Goal: Task Accomplishment & Management: Use online tool/utility

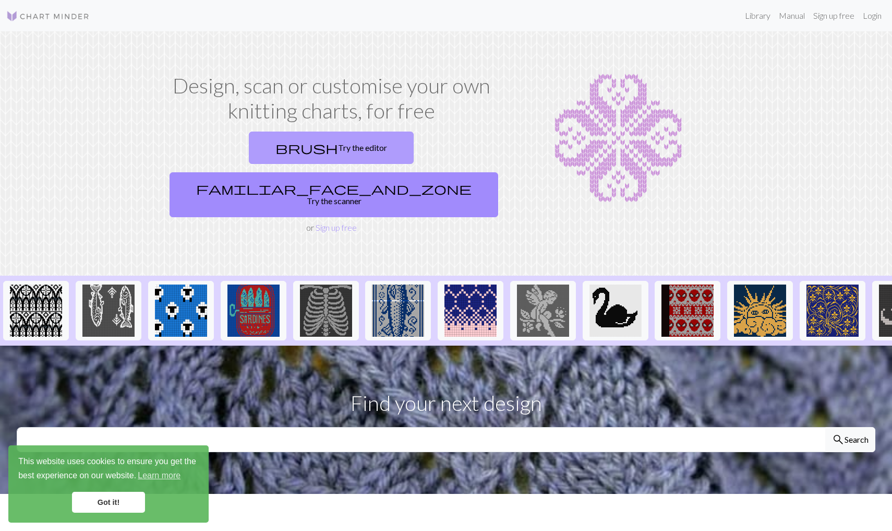
click at [276, 149] on span "brush" at bounding box center [307, 147] width 63 height 15
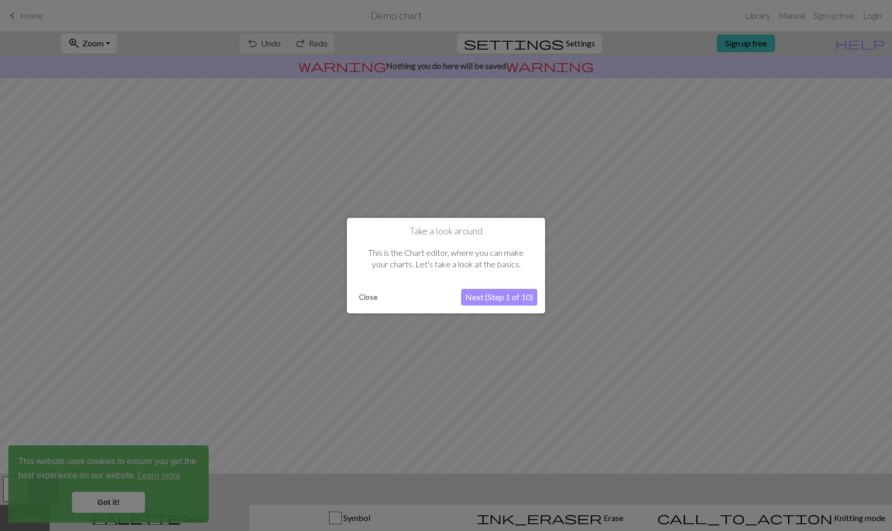
click at [492, 296] on button "Next (Step 1 of 10)" at bounding box center [499, 297] width 76 height 17
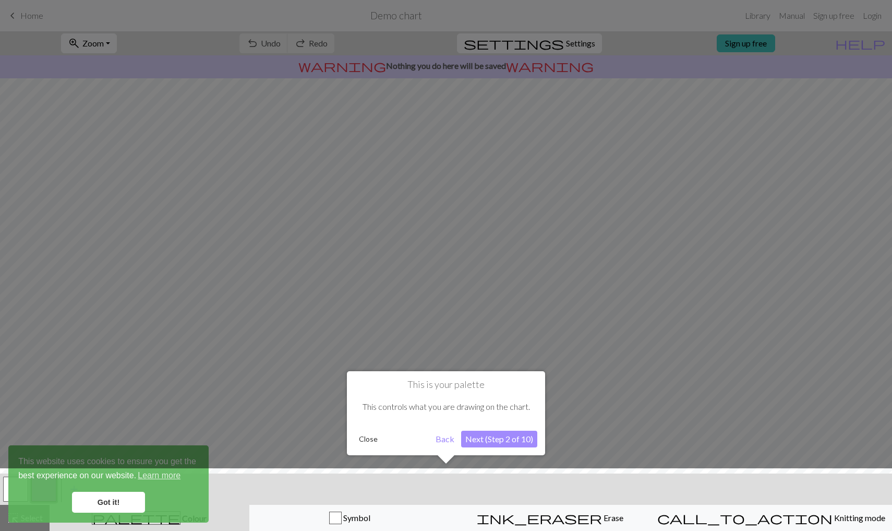
click at [499, 436] on button "Next (Step 2 of 10)" at bounding box center [499, 439] width 76 height 17
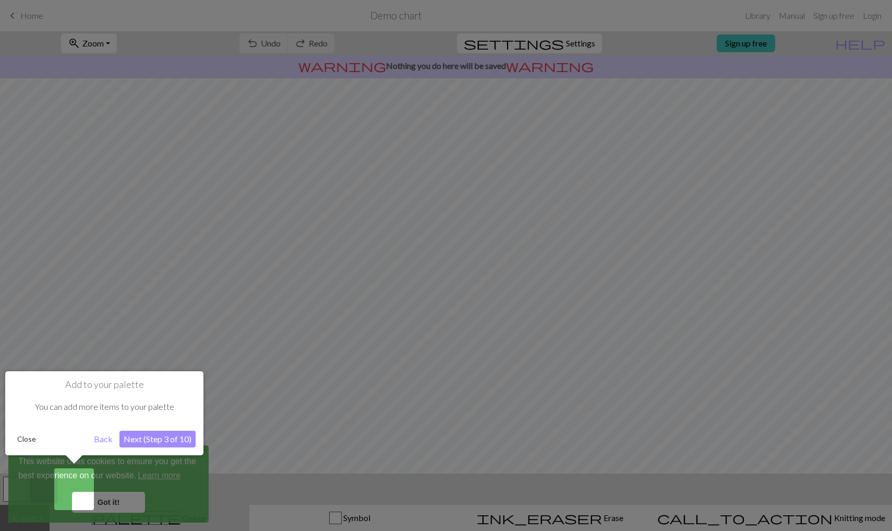
click at [146, 436] on button "Next (Step 3 of 10)" at bounding box center [157, 439] width 76 height 17
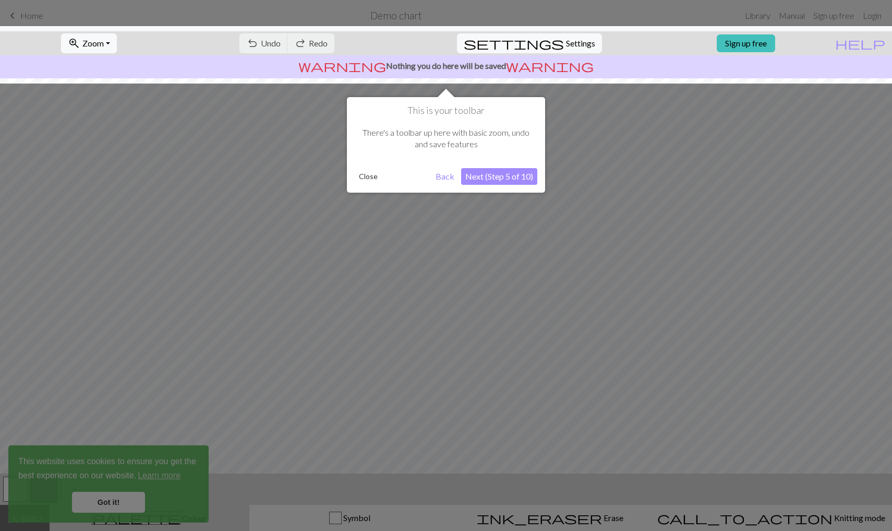
click at [520, 181] on button "Next (Step 5 of 10)" at bounding box center [499, 176] width 76 height 17
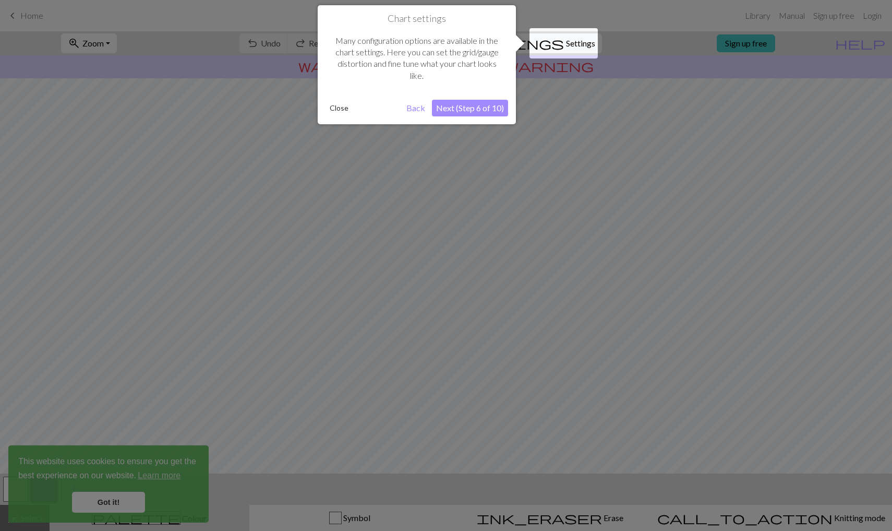
click at [466, 101] on button "Next (Step 6 of 10)" at bounding box center [470, 108] width 76 height 17
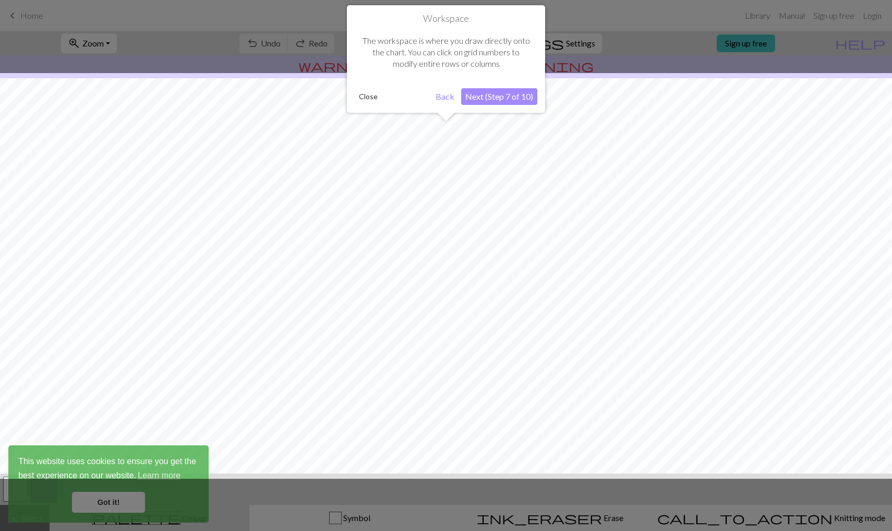
click at [508, 94] on button "Next (Step 7 of 10)" at bounding box center [499, 96] width 76 height 17
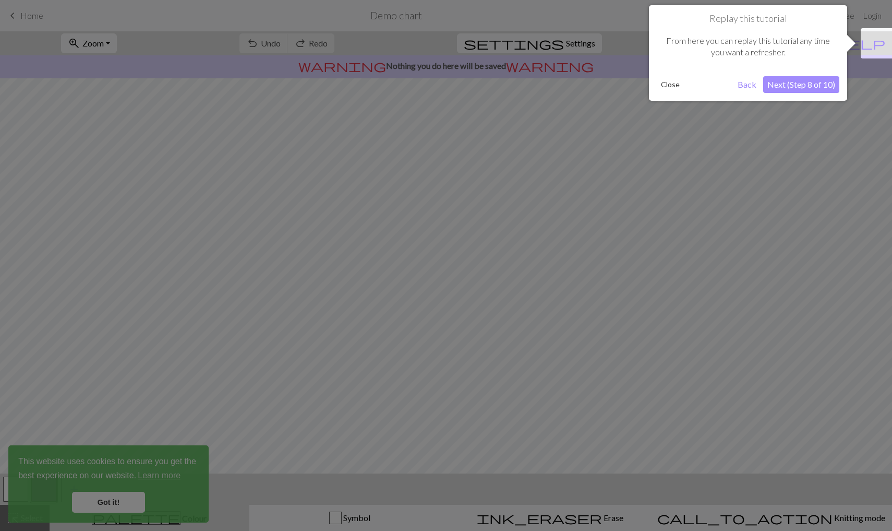
click at [815, 82] on button "Next (Step 8 of 10)" at bounding box center [801, 84] width 76 height 17
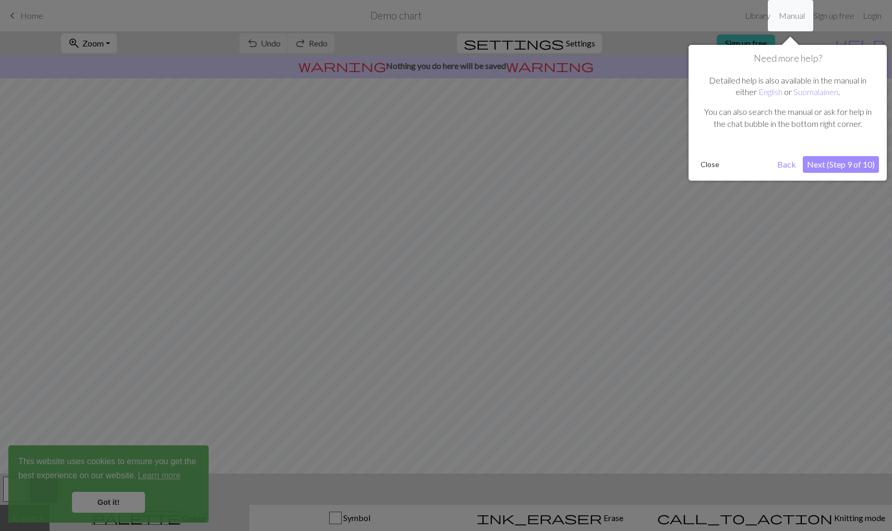
click at [833, 163] on button "Next (Step 9 of 10)" at bounding box center [841, 164] width 76 height 17
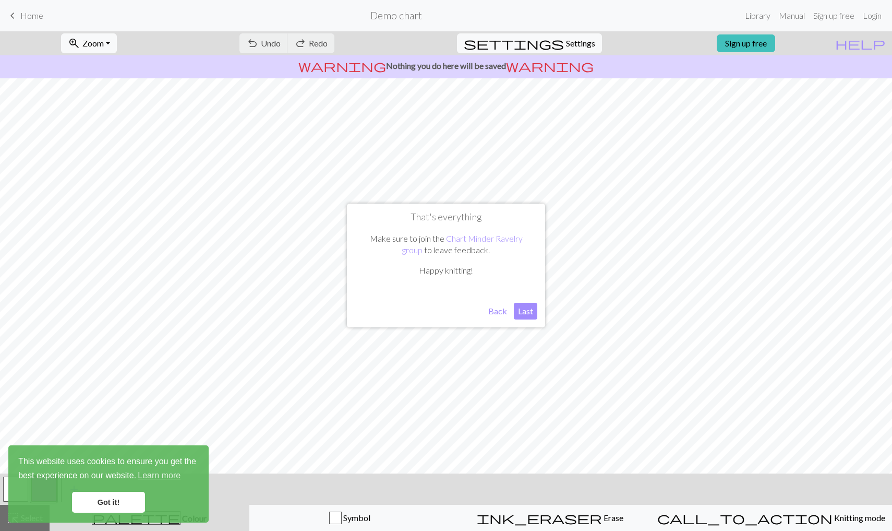
click at [522, 308] on button "Last" at bounding box center [525, 311] width 23 height 17
click at [568, 44] on span "Settings" at bounding box center [580, 43] width 29 height 13
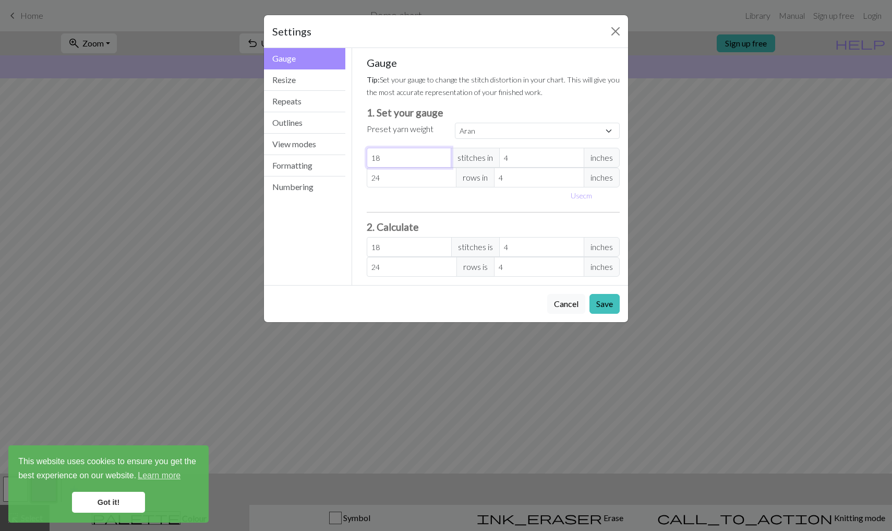
drag, startPoint x: 431, startPoint y: 157, endPoint x: 364, endPoint y: 157, distance: 66.8
click at [364, 157] on div "Gauge Tip: Set your gauge to change the stitch distortion in your chart. This w…" at bounding box center [493, 166] width 270 height 237
select select "custom"
type input "4"
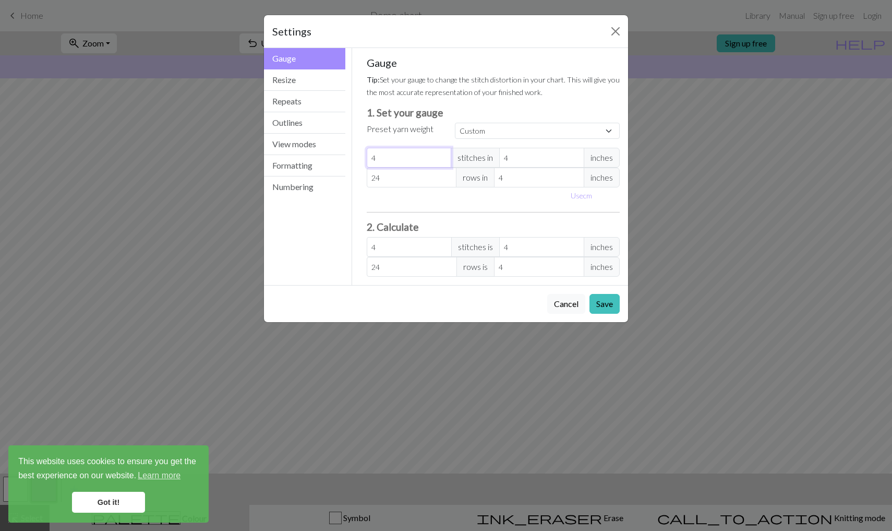
type input "40"
drag, startPoint x: 387, startPoint y: 177, endPoint x: 338, endPoint y: 185, distance: 50.1
click at [338, 185] on div "Gauge Gauge Resize Repeats Outlines View modes Formatting Numbering Gauge Resiz…" at bounding box center [446, 166] width 377 height 237
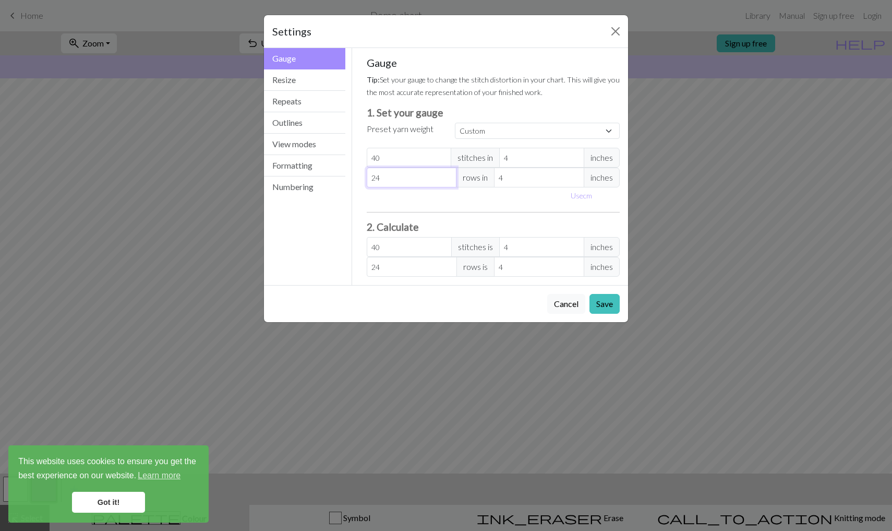
drag, startPoint x: 406, startPoint y: 174, endPoint x: 370, endPoint y: 174, distance: 36.5
click at [370, 174] on input "24" at bounding box center [412, 178] width 90 height 20
type input "4"
type input "46"
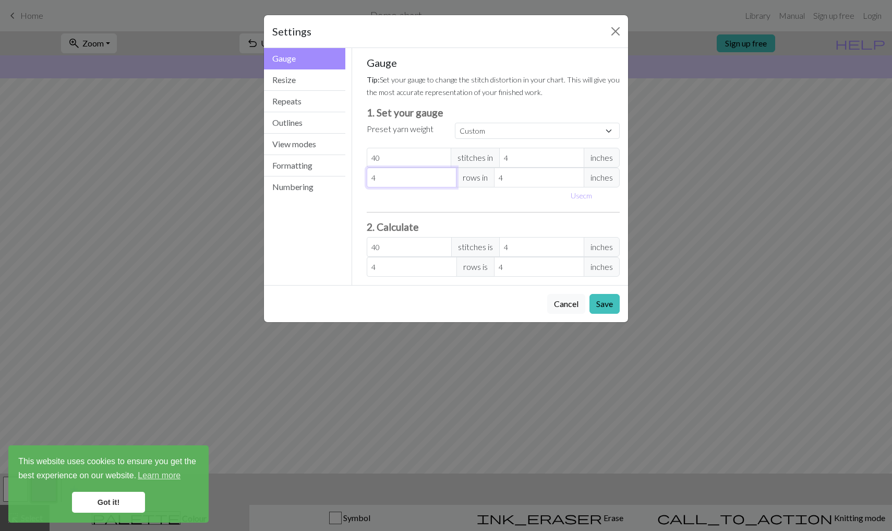
type input "46"
click at [534, 160] on input "4" at bounding box center [541, 158] width 85 height 20
click at [594, 156] on span "inches" at bounding box center [602, 158] width 36 height 20
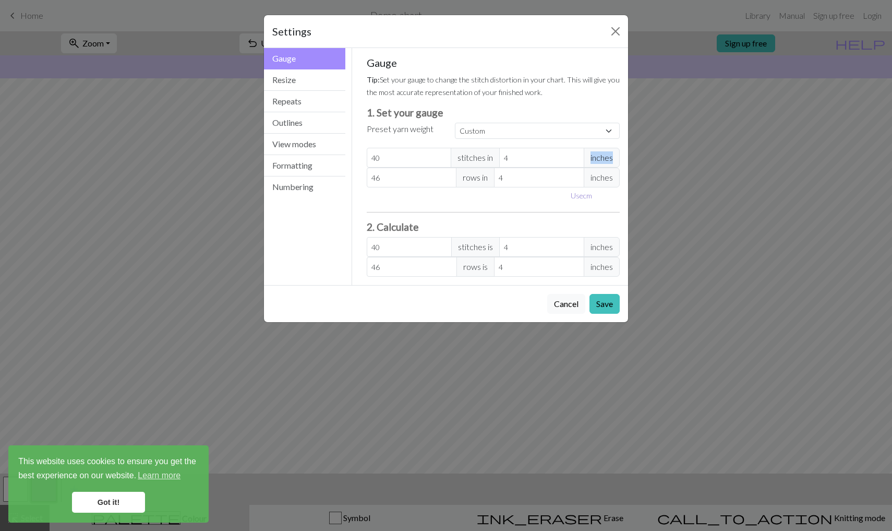
click at [582, 195] on button "Use cm" at bounding box center [581, 195] width 31 height 16
type input "10.16"
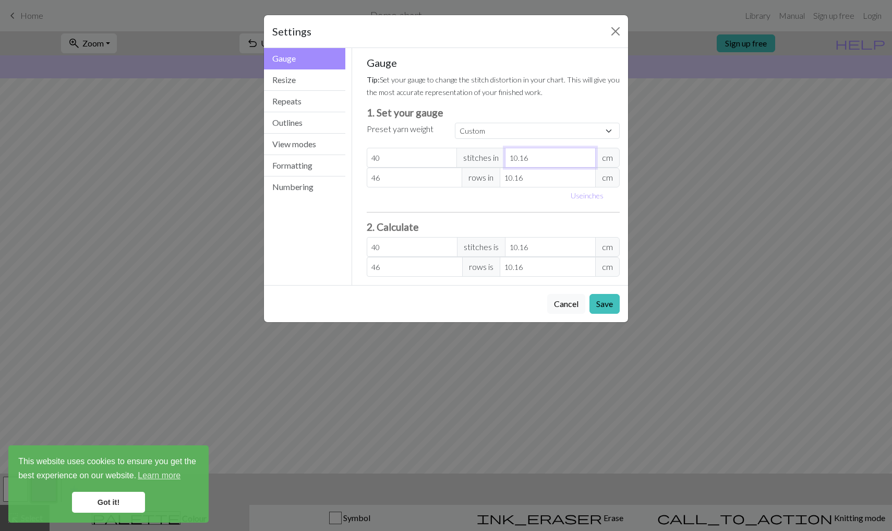
click at [559, 160] on input "10.16" at bounding box center [550, 158] width 91 height 20
drag, startPoint x: 572, startPoint y: 162, endPoint x: 475, endPoint y: 160, distance: 97.1
click at [475, 160] on div "40 stitches in 10.16 cm" at bounding box center [494, 158] width 254 height 20
type input "2"
type input "203.2"
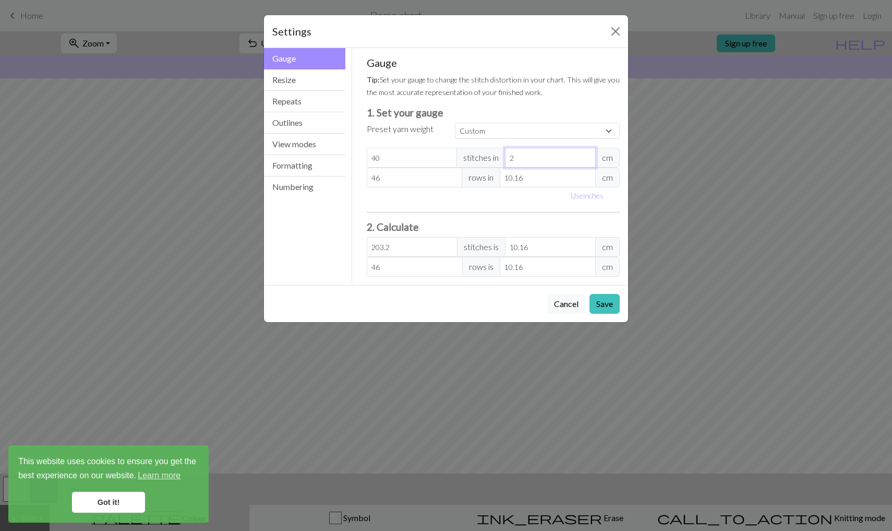
type input "20"
type input "20.32"
type input "20"
drag, startPoint x: 543, startPoint y: 180, endPoint x: 455, endPoint y: 180, distance: 87.7
click at [455, 180] on input "46" at bounding box center [415, 178] width 96 height 20
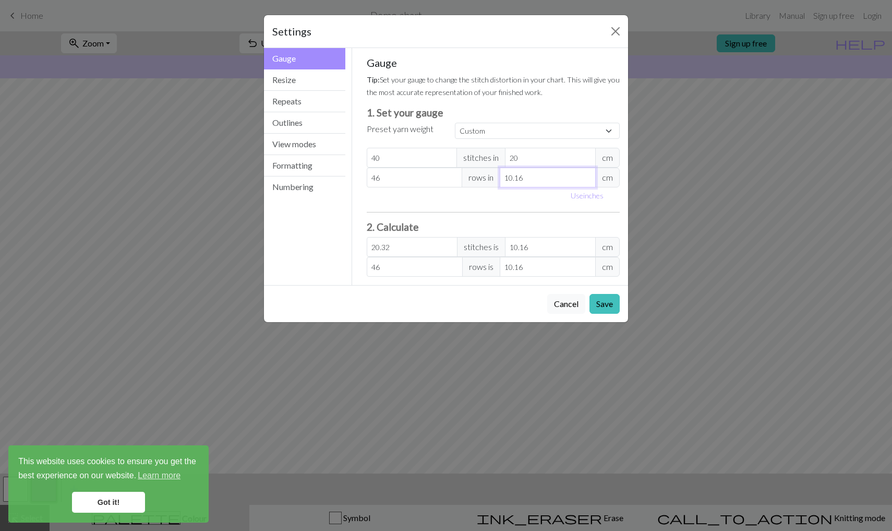
type input "2"
type input "233.68"
type input "20"
type input "23.37"
type input "20"
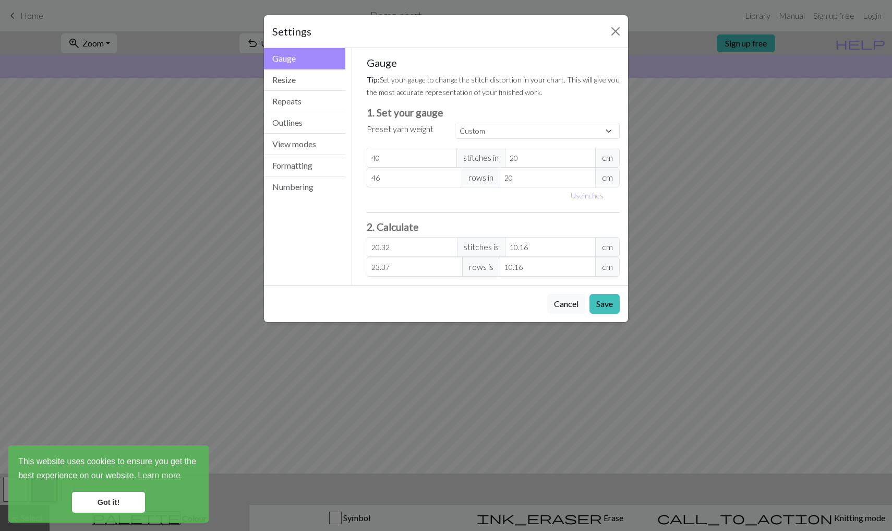
click at [519, 321] on div "Settings Gauge Gauge Resize Repeats Outlines View modes Formatting Numbering Ga…" at bounding box center [446, 169] width 365 height 308
click at [604, 301] on button "Save" at bounding box center [605, 304] width 30 height 20
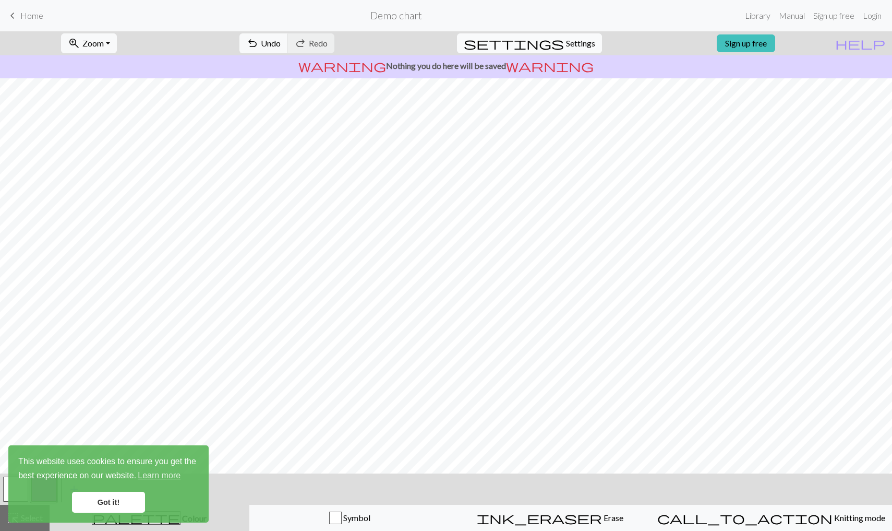
click at [580, 45] on span "Settings" at bounding box center [580, 43] width 29 height 13
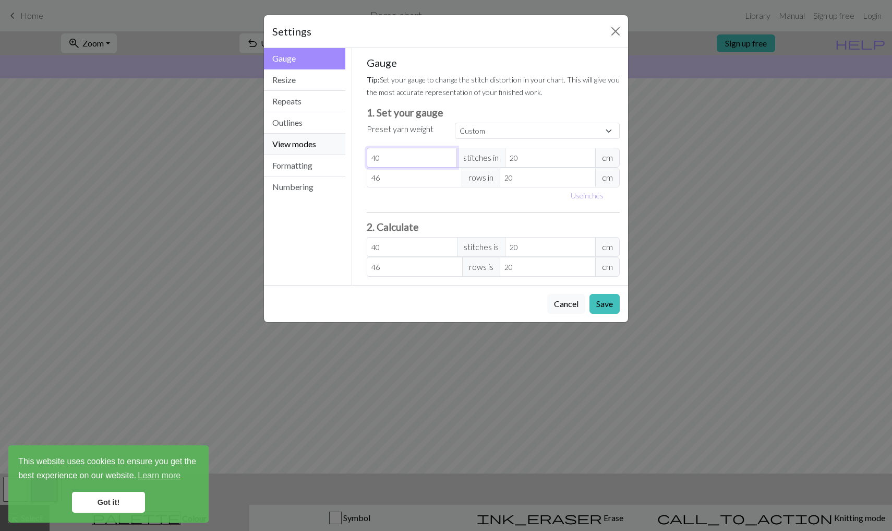
drag, startPoint x: 432, startPoint y: 160, endPoint x: 339, endPoint y: 153, distance: 93.2
click at [339, 153] on div "Gauge Gauge Resize Repeats Outlines View modes Formatting Numbering Gauge Resiz…" at bounding box center [446, 166] width 377 height 237
type input "2"
type input "20"
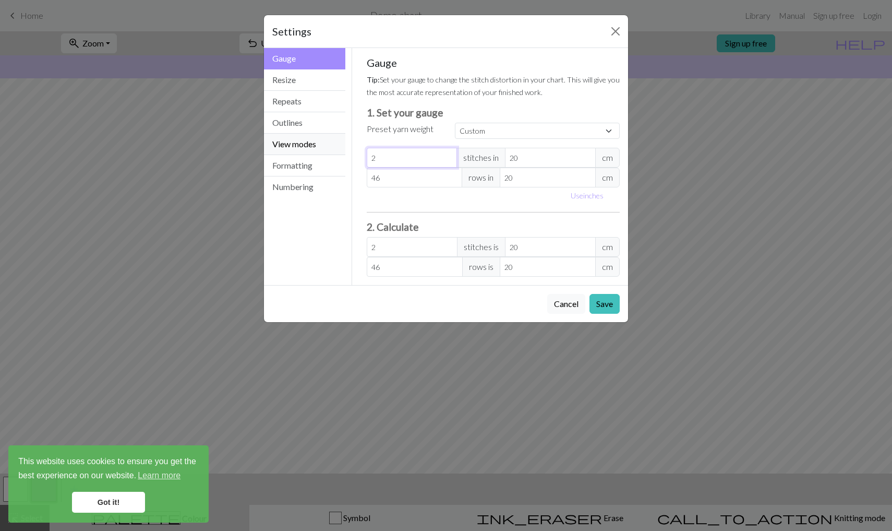
type input "20"
click at [406, 178] on input "46" at bounding box center [415, 178] width 96 height 20
type input "4"
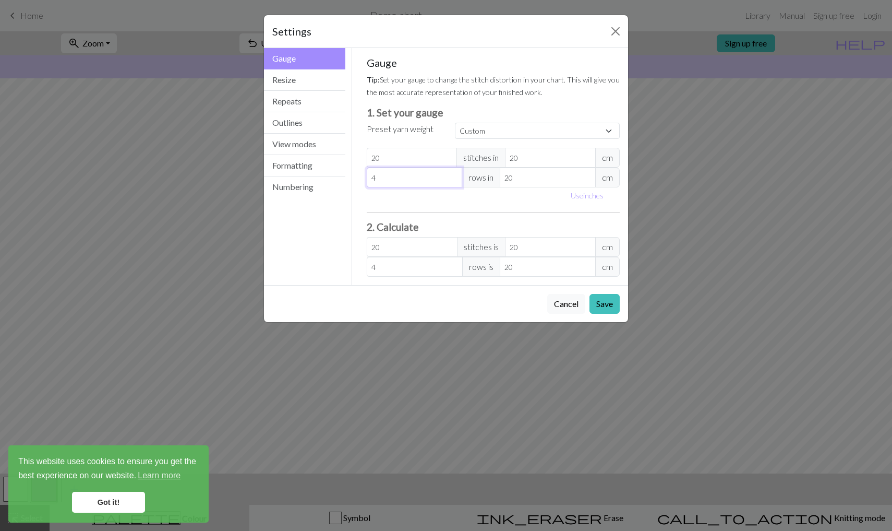
type input "0"
type input "2"
type input "20"
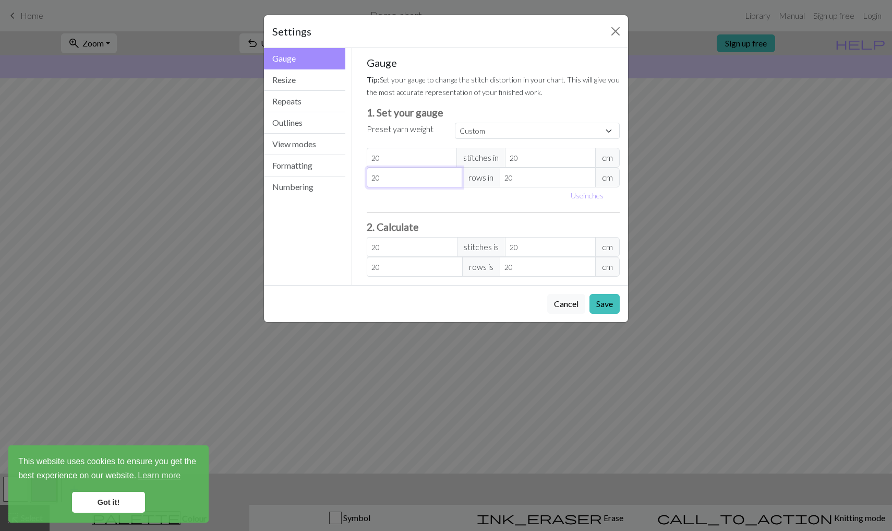
type input "2"
type input "28"
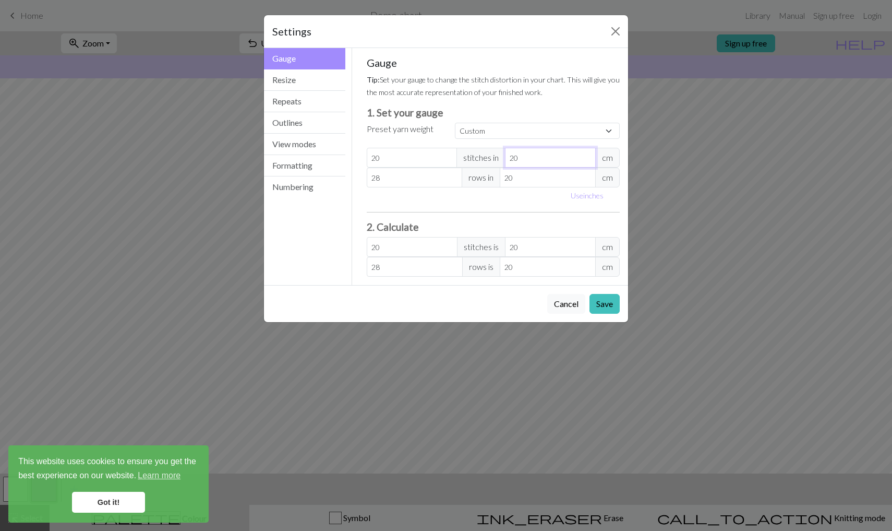
drag, startPoint x: 536, startPoint y: 158, endPoint x: 447, endPoint y: 158, distance: 89.2
click at [447, 158] on input "20" at bounding box center [412, 158] width 91 height 20
type input "1"
type input "400"
type input "10"
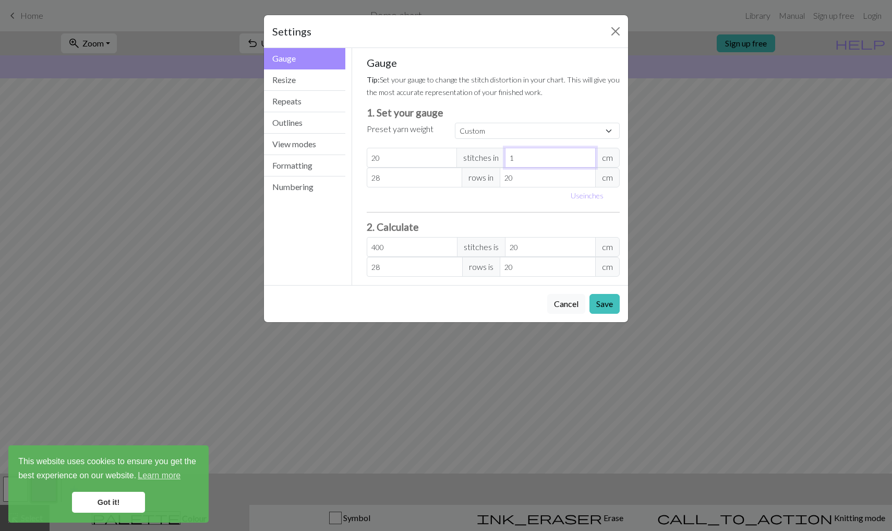
type input "40"
type input "10"
drag, startPoint x: 533, startPoint y: 185, endPoint x: 473, endPoint y: 183, distance: 60.6
click at [473, 183] on div "28 rows in 20 cm" at bounding box center [494, 178] width 254 height 20
type input "2"
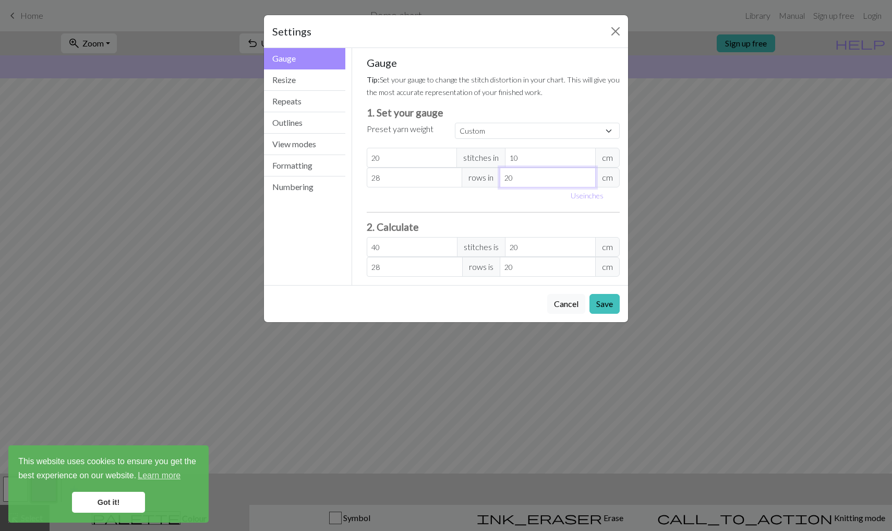
type input "280"
type input "1"
type input "560"
type input "10"
type input "56"
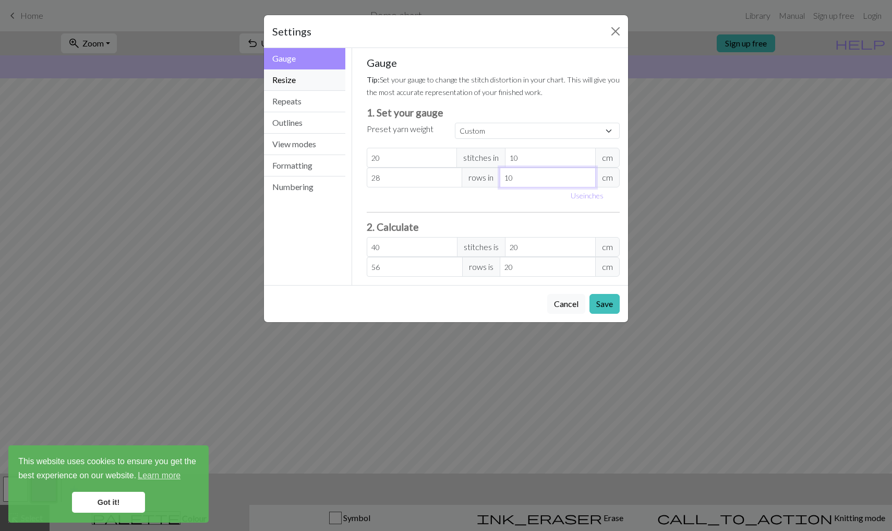
type input "10"
click at [304, 73] on button "Resize" at bounding box center [304, 79] width 81 height 21
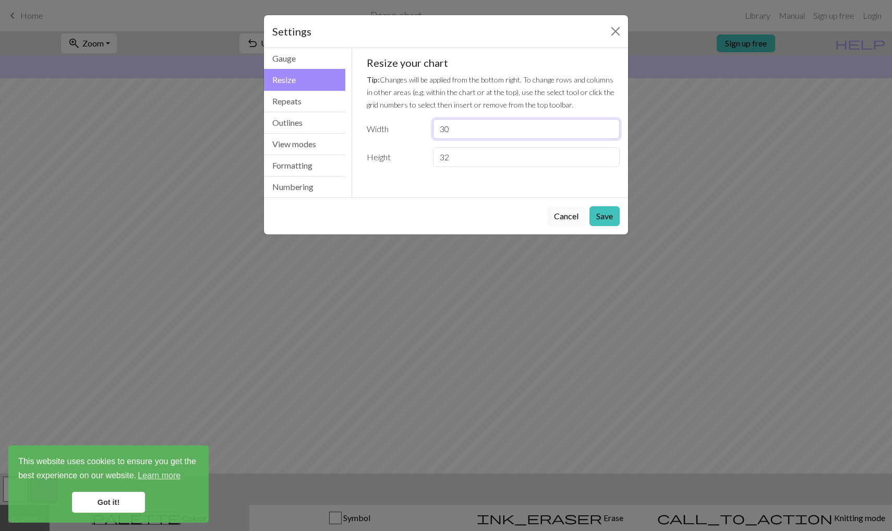
drag, startPoint x: 470, startPoint y: 122, endPoint x: 482, endPoint y: 129, distance: 14.1
click at [482, 129] on input "30" at bounding box center [526, 129] width 187 height 20
type input "40"
drag, startPoint x: 481, startPoint y: 159, endPoint x: 394, endPoint y: 159, distance: 86.6
click at [394, 159] on div "Height 32" at bounding box center [494, 157] width 266 height 20
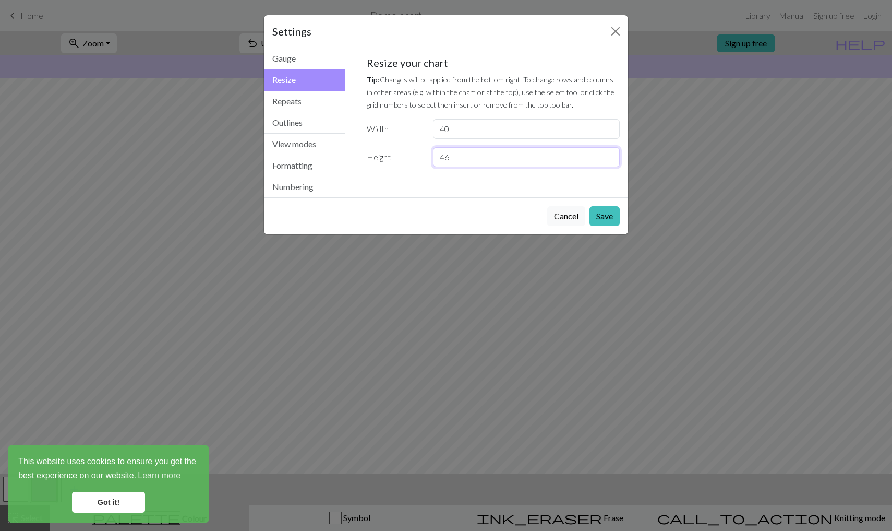
type input "46"
click at [349, 212] on div "Cancel Save" at bounding box center [446, 215] width 364 height 37
click at [313, 107] on button "Repeats" at bounding box center [304, 101] width 81 height 21
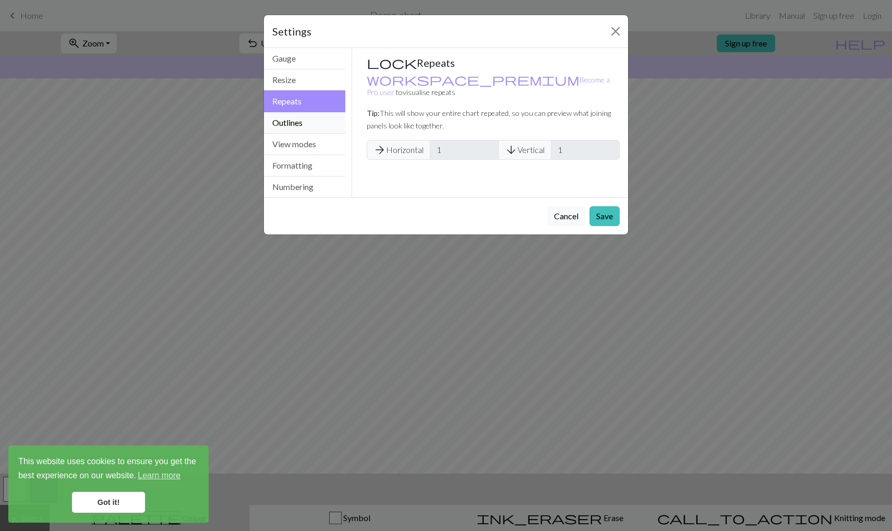
click at [307, 117] on button "Outlines" at bounding box center [304, 122] width 81 height 21
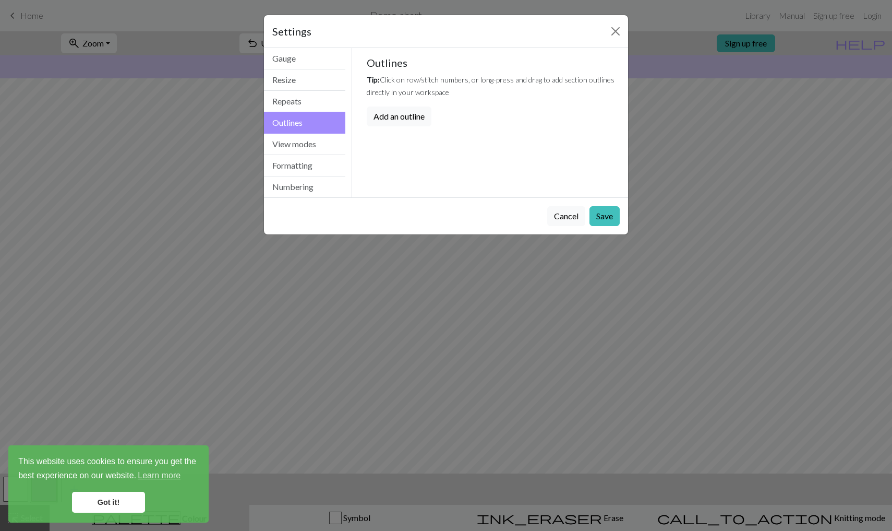
click at [306, 129] on button "Outlines" at bounding box center [304, 123] width 81 height 22
click at [598, 218] on button "Save" at bounding box center [605, 216] width 30 height 20
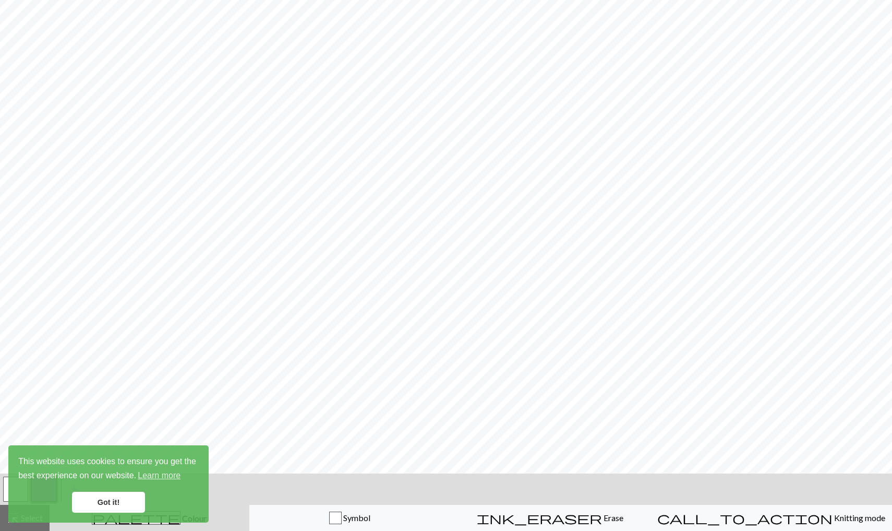
scroll to position [132, 0]
click at [122, 498] on link "Got it!" at bounding box center [108, 502] width 73 height 21
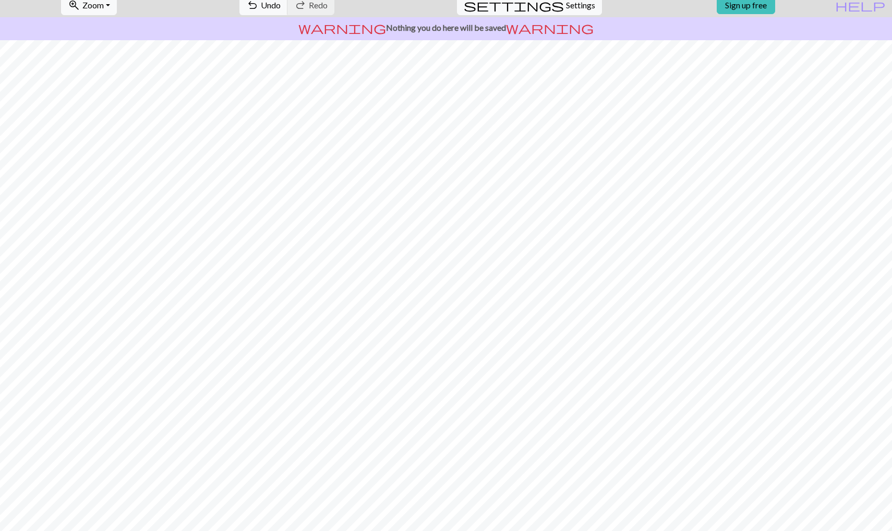
scroll to position [37, 0]
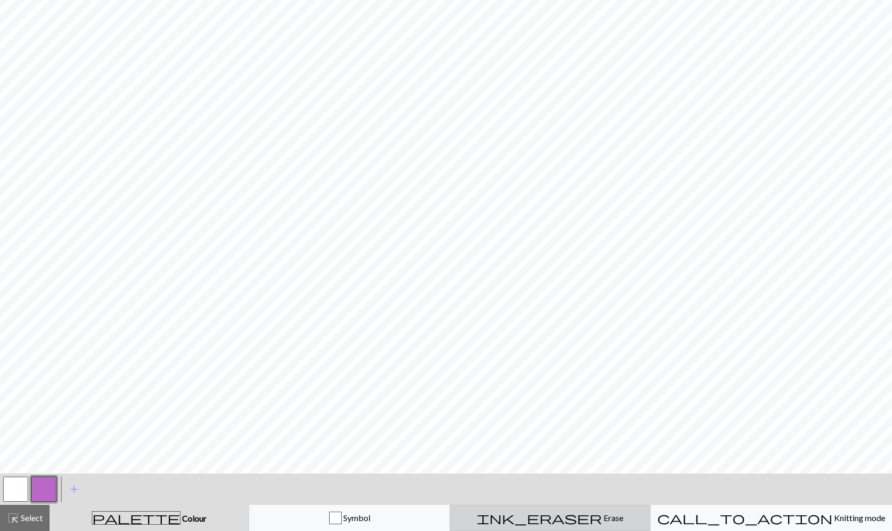
click at [562, 511] on span "ink_eraser" at bounding box center [539, 517] width 125 height 15
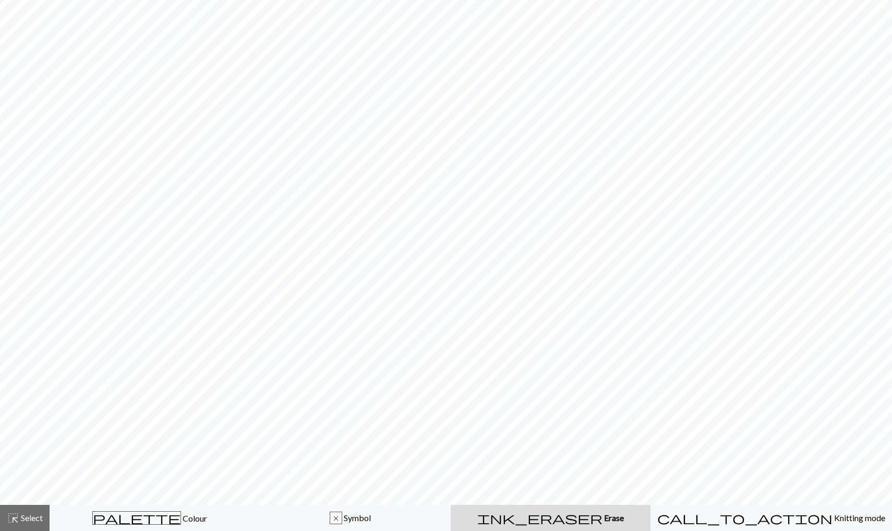
scroll to position [101, 0]
click at [371, 520] on span "Symbol" at bounding box center [356, 517] width 29 height 10
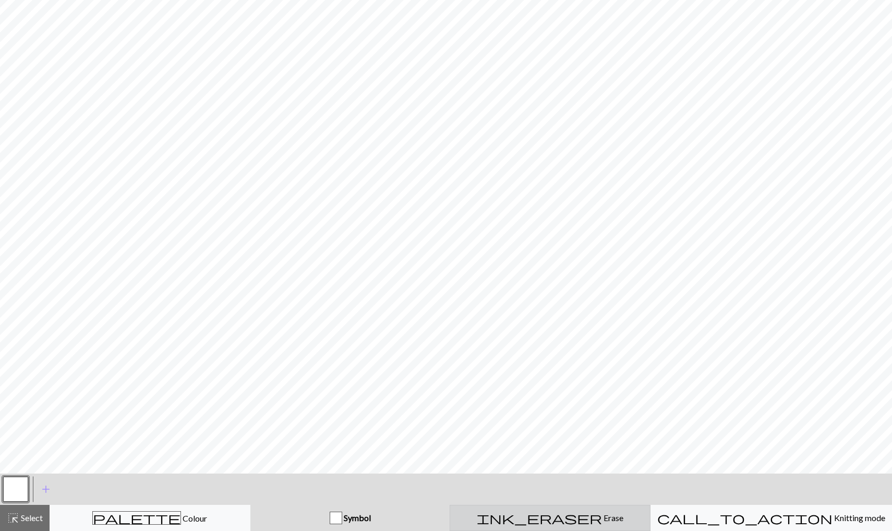
click at [516, 516] on div "ink_eraser Erase Erase" at bounding box center [550, 517] width 187 height 13
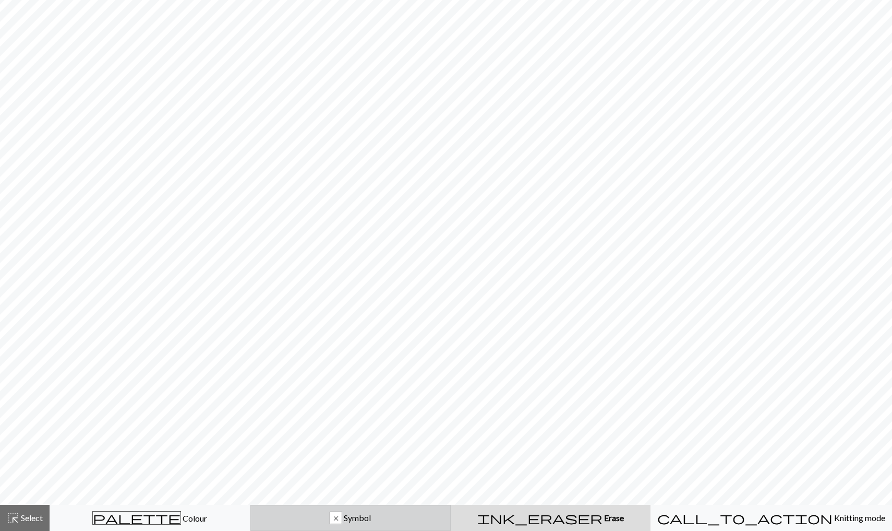
click at [417, 512] on div "x Symbol" at bounding box center [350, 517] width 187 height 13
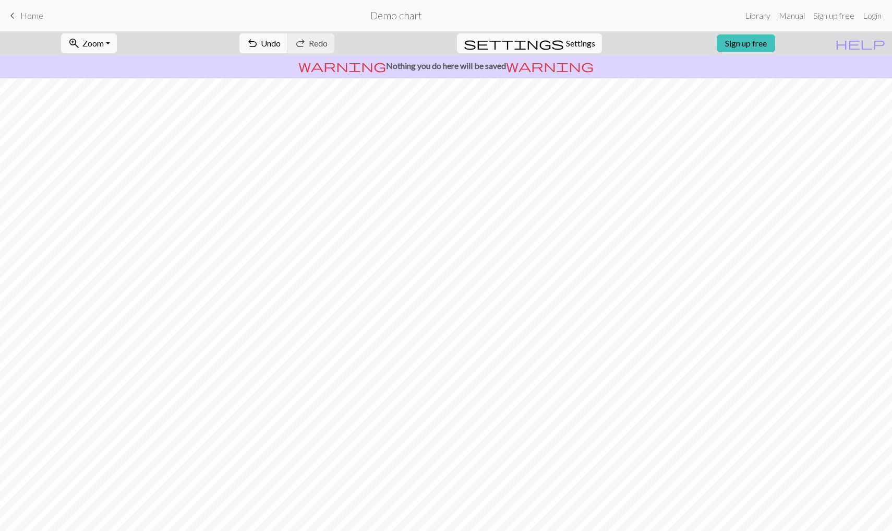
scroll to position [0, 0]
click at [545, 37] on span "settings" at bounding box center [514, 43] width 100 height 15
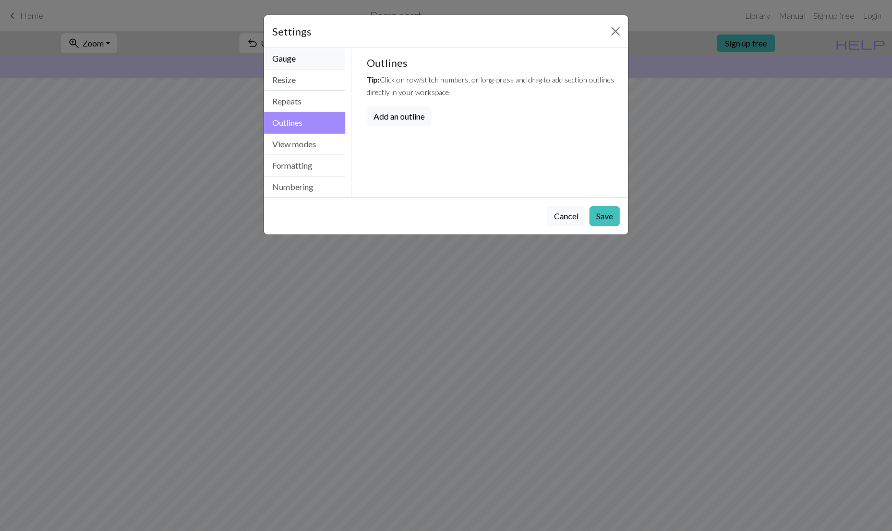
click at [308, 67] on button "Gauge" at bounding box center [304, 58] width 81 height 21
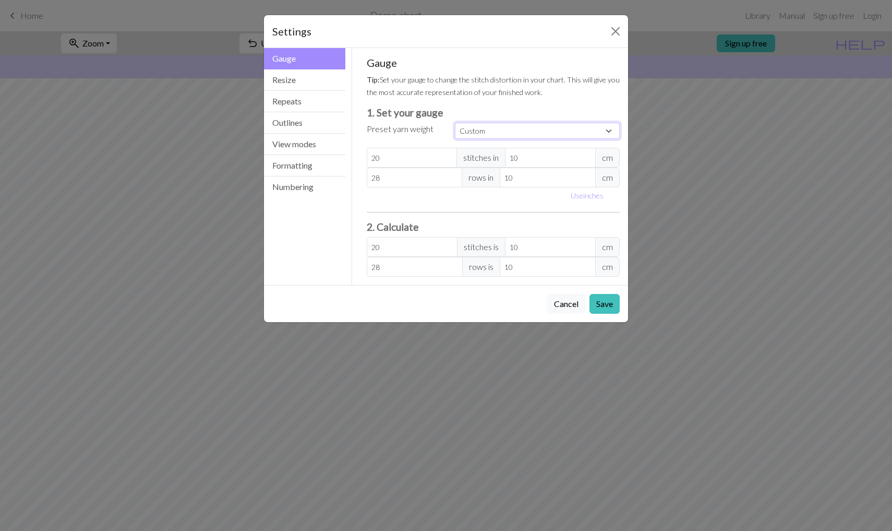
select select "fingering"
type input "28"
type input "10.16"
type input "36"
type input "10.16"
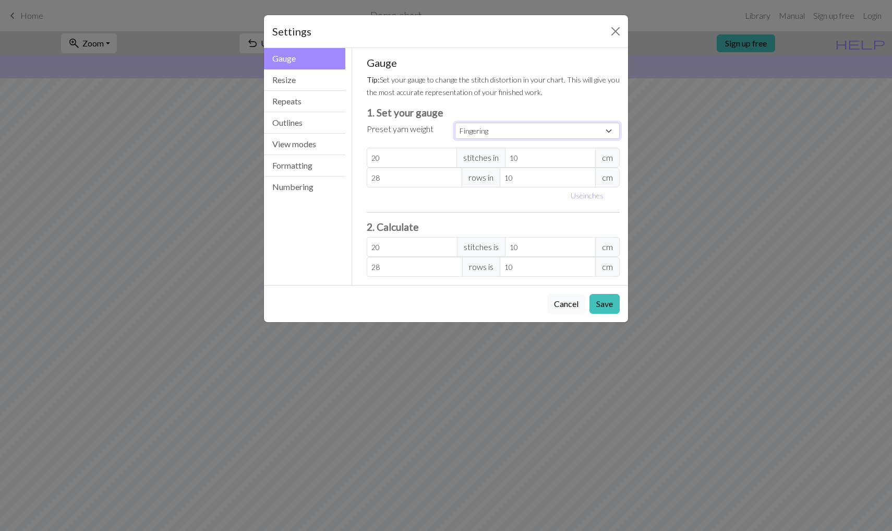
type input "27.56"
type input "35.43"
click at [604, 303] on button "Save" at bounding box center [605, 304] width 30 height 20
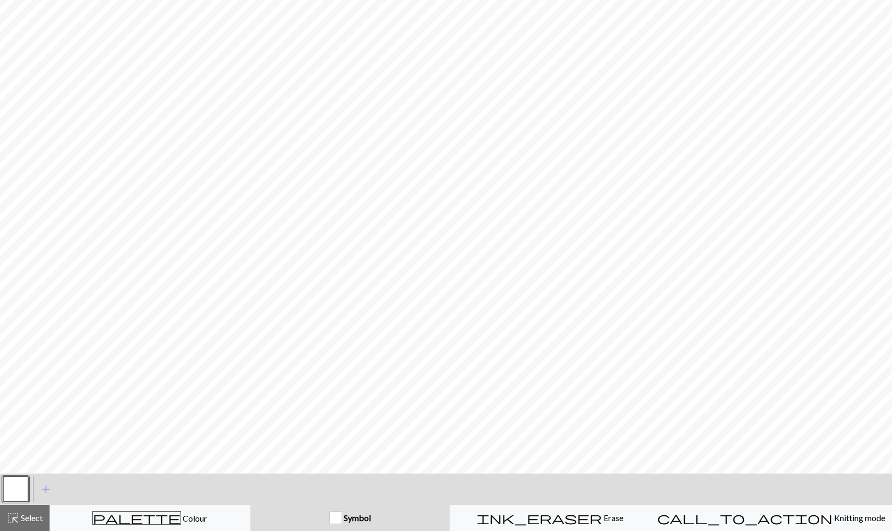
scroll to position [132, 0]
click at [188, 525] on button "palette Colour Colour" at bounding box center [150, 518] width 201 height 26
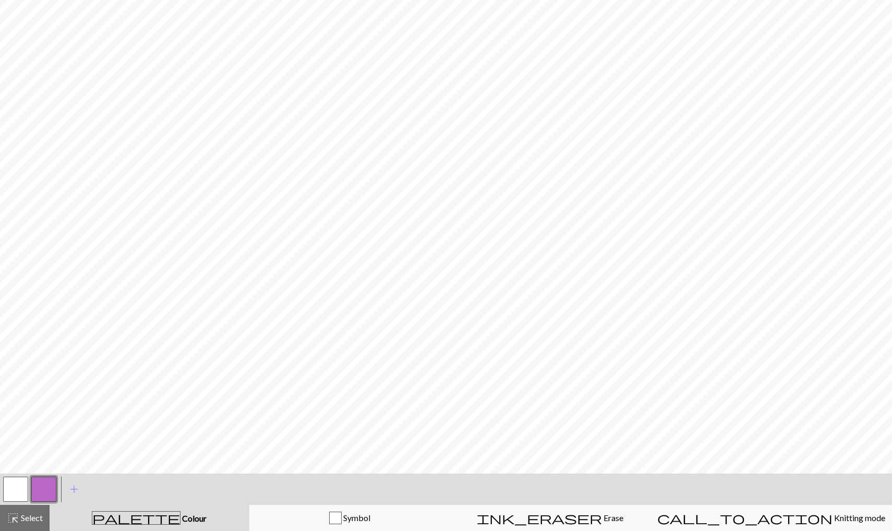
click at [43, 488] on button "button" at bounding box center [43, 488] width 25 height 25
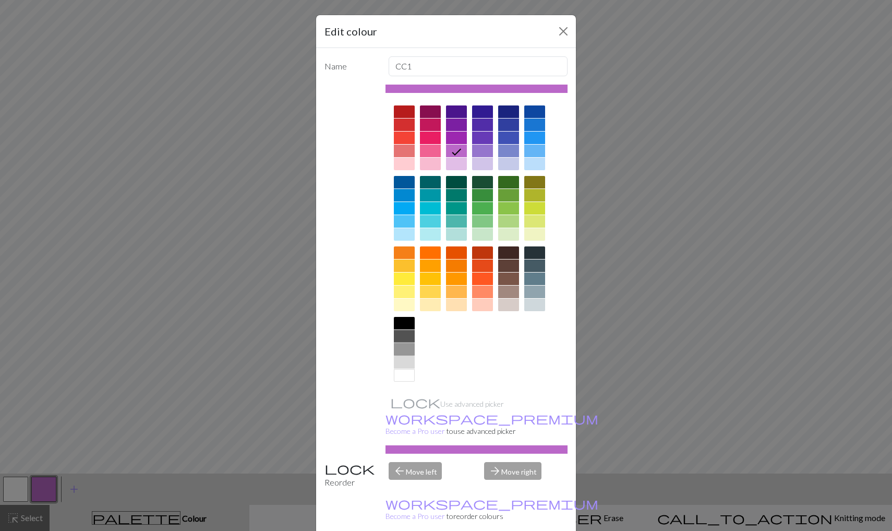
click at [404, 350] on div at bounding box center [404, 349] width 21 height 13
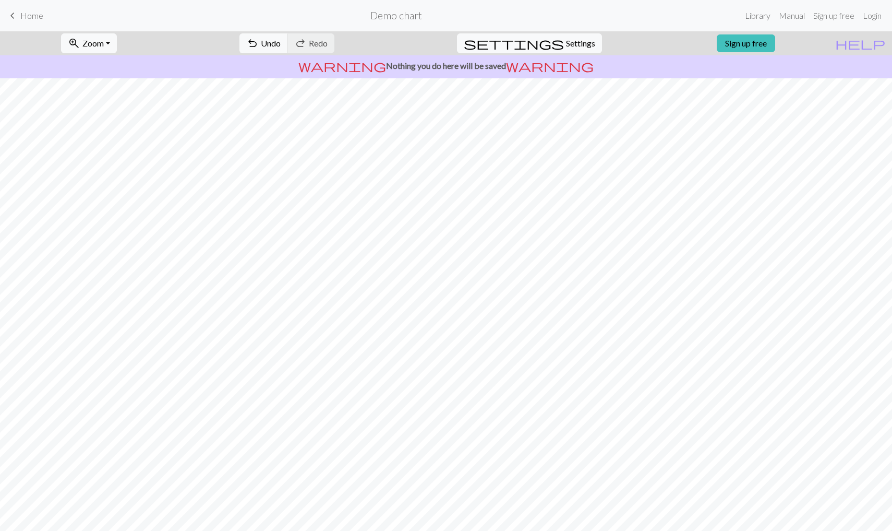
scroll to position [0, 0]
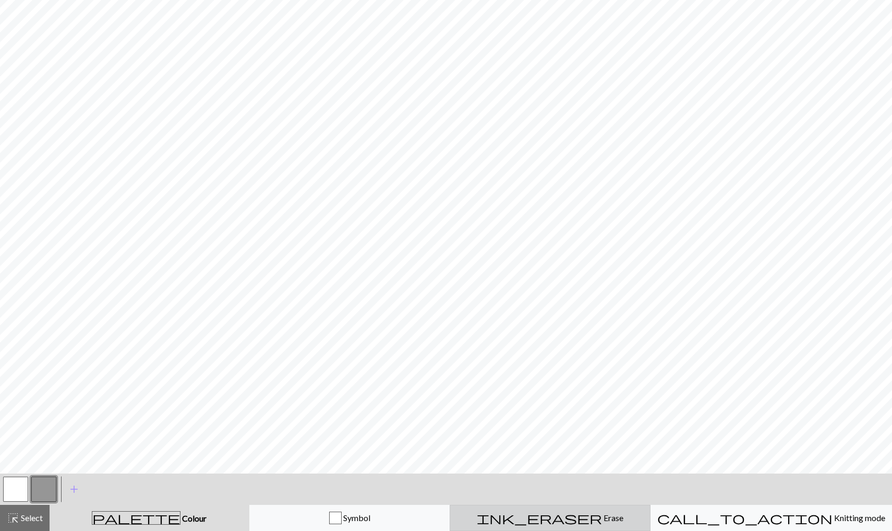
click at [555, 515] on div "ink_eraser Erase Erase" at bounding box center [550, 517] width 187 height 13
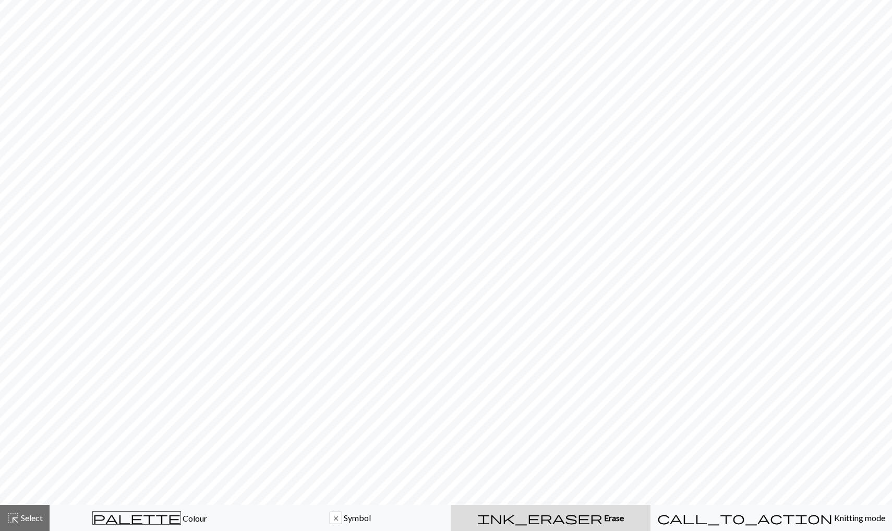
scroll to position [101, 0]
click at [391, 508] on button "x Symbol" at bounding box center [350, 518] width 201 height 26
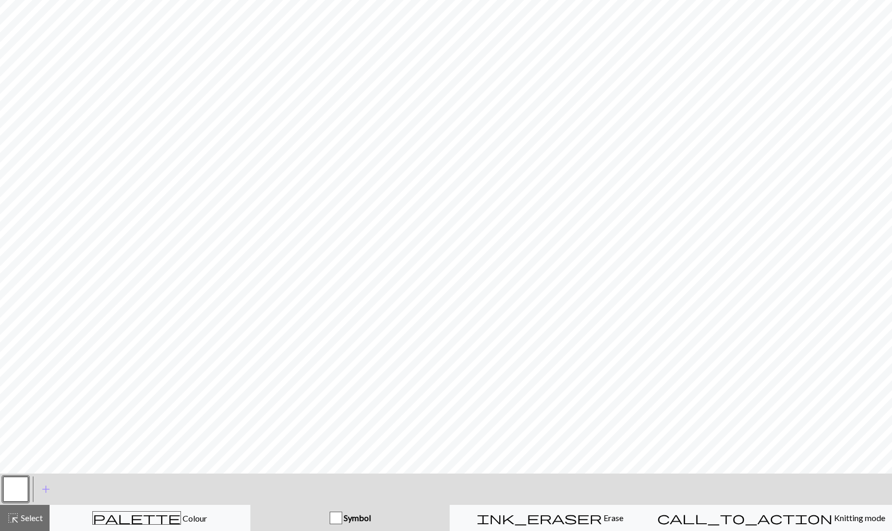
scroll to position [132, 0]
click at [360, 518] on span "Symbol" at bounding box center [356, 517] width 29 height 10
click at [38, 491] on button "add Add a symbol" at bounding box center [46, 489] width 26 height 26
click at [45, 489] on button "button" at bounding box center [43, 488] width 25 height 25
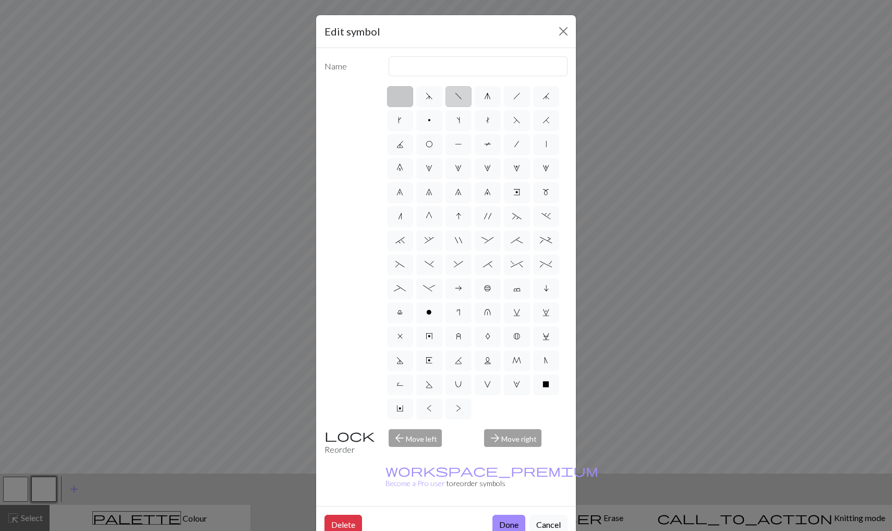
click at [455, 96] on span "f" at bounding box center [458, 96] width 7 height 8
click at [455, 96] on input "f" at bounding box center [458, 93] width 7 height 7
radio input "true"
type input "left leaning decrease"
click at [499, 515] on button "Done" at bounding box center [509, 525] width 33 height 20
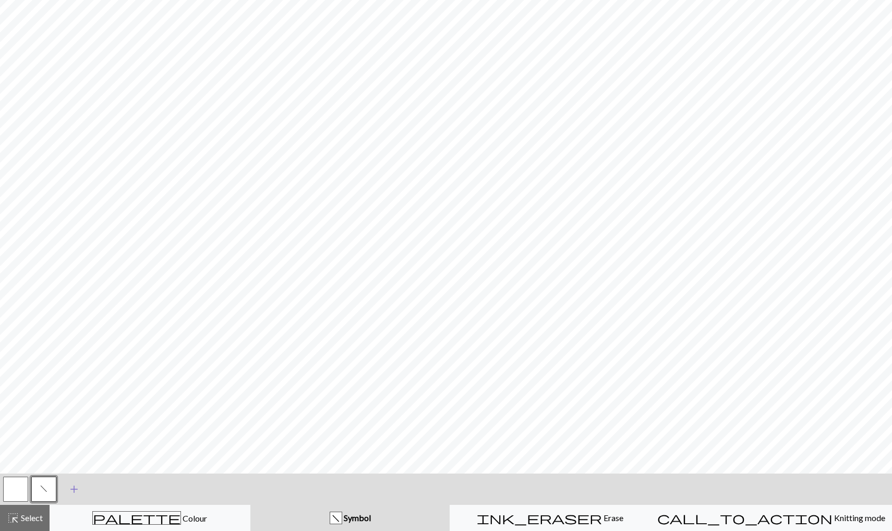
click at [74, 489] on span "add" at bounding box center [74, 489] width 13 height 15
click at [74, 489] on button "button" at bounding box center [71, 488] width 25 height 25
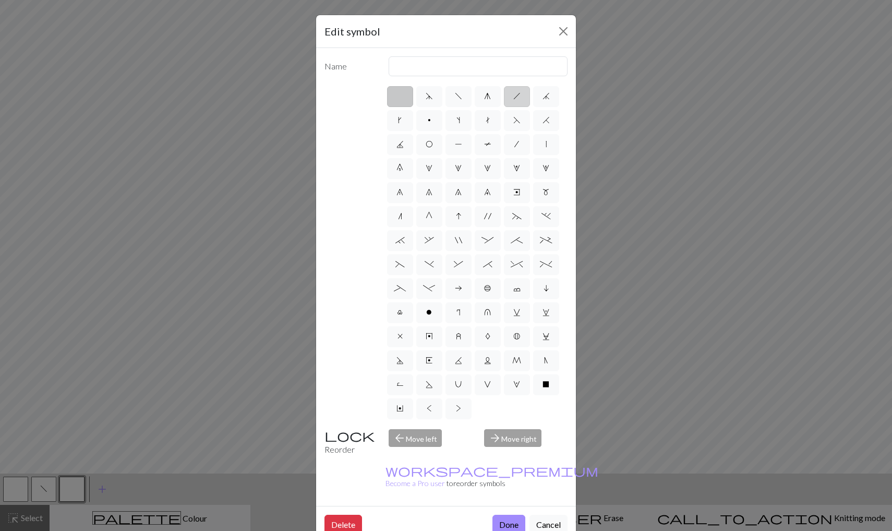
click at [515, 101] on label "h" at bounding box center [517, 96] width 26 height 21
click at [515, 97] on input "h" at bounding box center [516, 93] width 7 height 7
radio input "true"
type input "right leaning decrease"
click at [511, 515] on button "Done" at bounding box center [509, 525] width 33 height 20
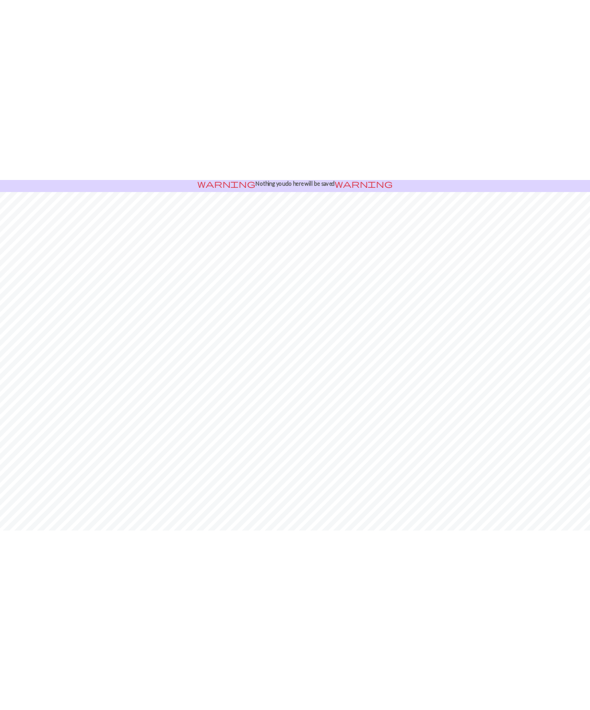
scroll to position [0, 0]
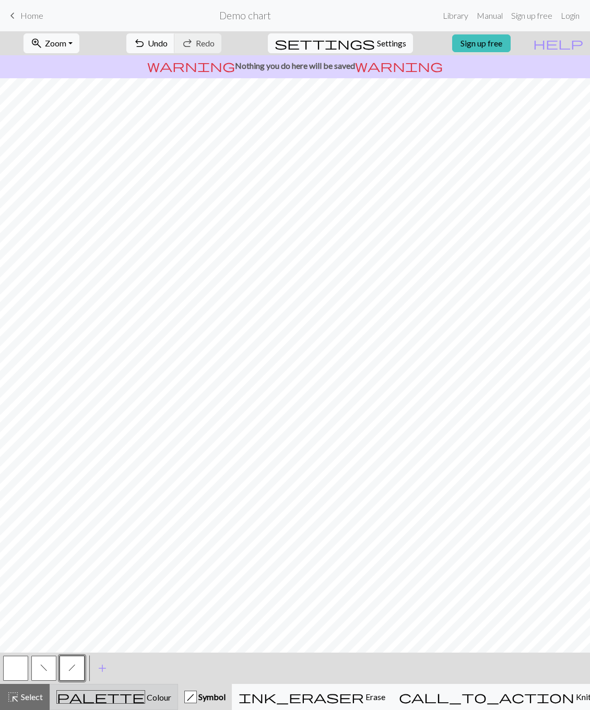
click at [115, 530] on div "palette Colour Colour" at bounding box center [113, 697] width 115 height 14
click at [74, 530] on span "add" at bounding box center [74, 668] width 13 height 15
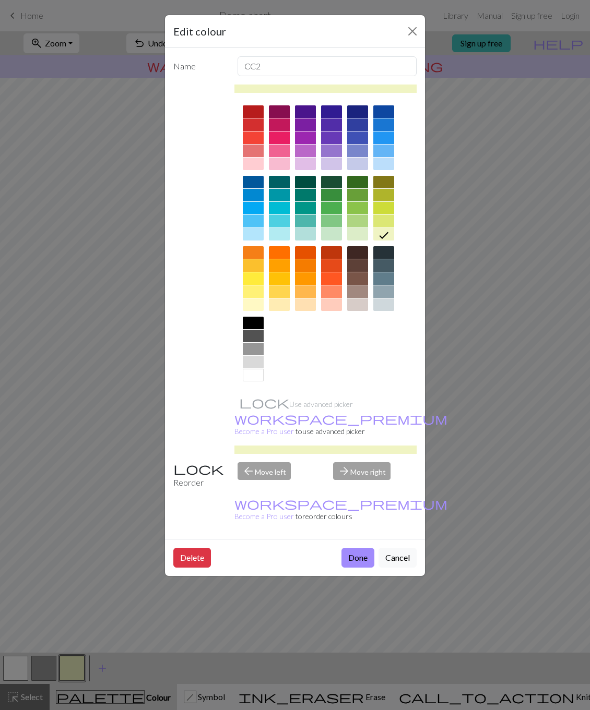
click at [356, 277] on div at bounding box center [357, 278] width 21 height 13
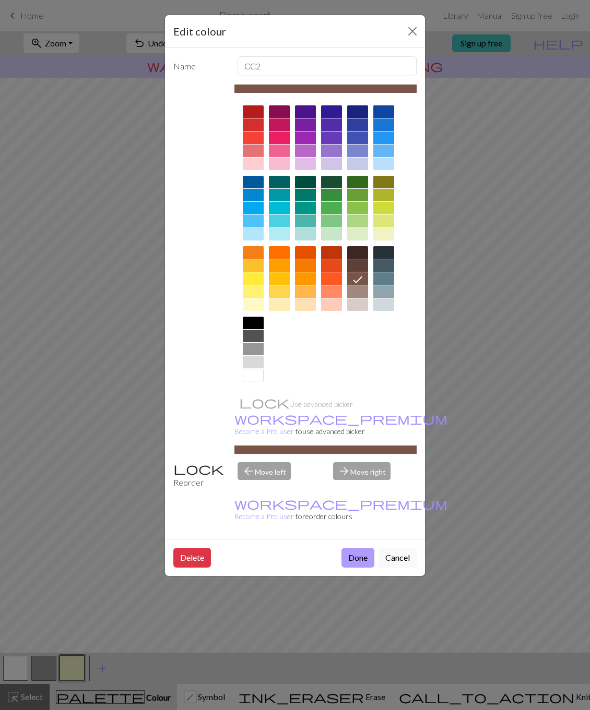
click at [358, 530] on button "Done" at bounding box center [357, 558] width 33 height 20
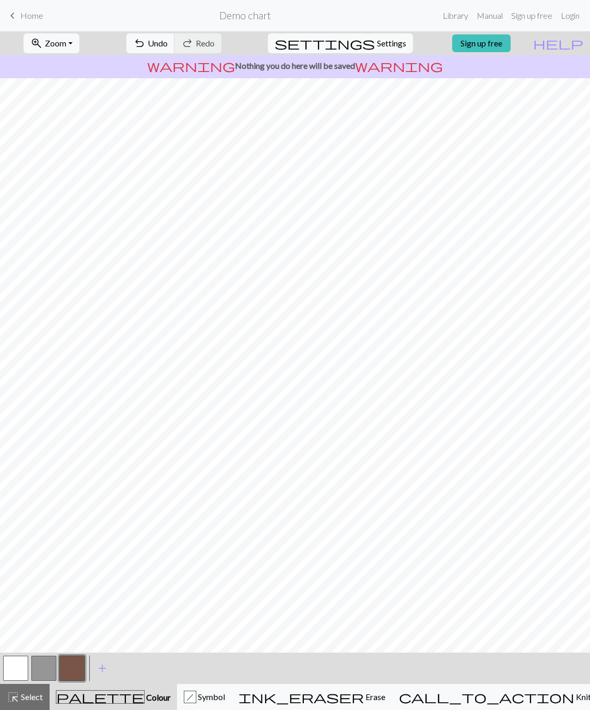
click at [26, 530] on button "button" at bounding box center [15, 668] width 25 height 25
click at [65, 530] on button "button" at bounding box center [71, 668] width 25 height 25
click at [13, 530] on button "button" at bounding box center [15, 668] width 25 height 25
click at [76, 530] on button "button" at bounding box center [71, 668] width 25 height 25
click at [19, 530] on button "button" at bounding box center [15, 668] width 25 height 25
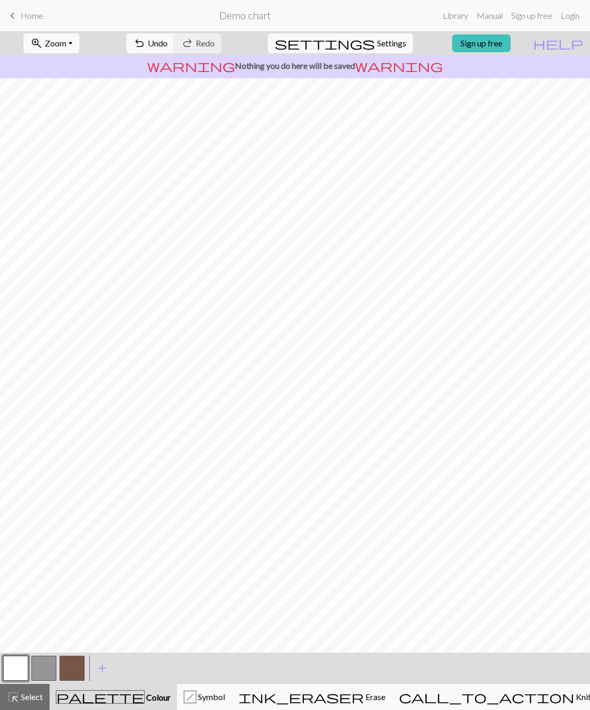
click at [65, 530] on button "button" at bounding box center [71, 668] width 25 height 25
click at [19, 530] on button "button" at bounding box center [15, 668] width 25 height 25
click at [75, 530] on button "button" at bounding box center [71, 668] width 25 height 25
click at [17, 530] on button "button" at bounding box center [15, 668] width 25 height 25
click at [65, 530] on button "button" at bounding box center [71, 668] width 25 height 25
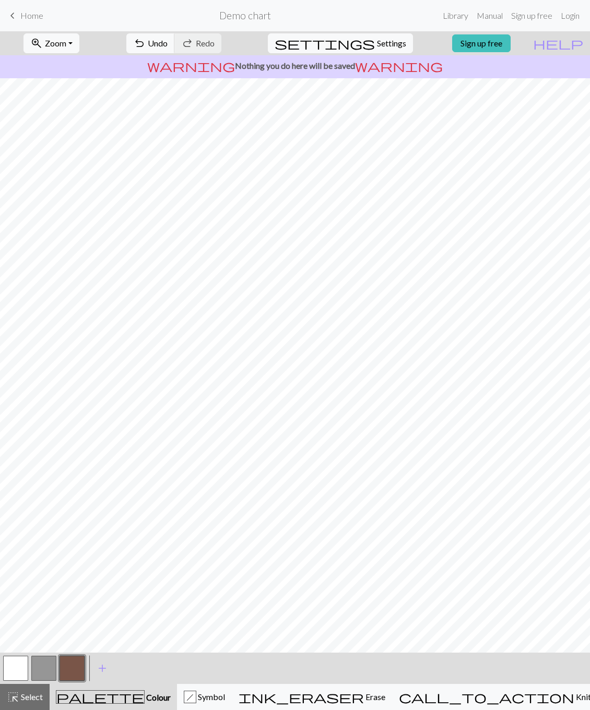
click at [15, 530] on button "button" at bounding box center [15, 668] width 25 height 25
click at [74, 530] on button "button" at bounding box center [71, 668] width 25 height 25
click at [10, 530] on button "button" at bounding box center [15, 668] width 25 height 25
click at [73, 530] on button "button" at bounding box center [71, 668] width 25 height 25
click at [17, 530] on button "button" at bounding box center [15, 668] width 25 height 25
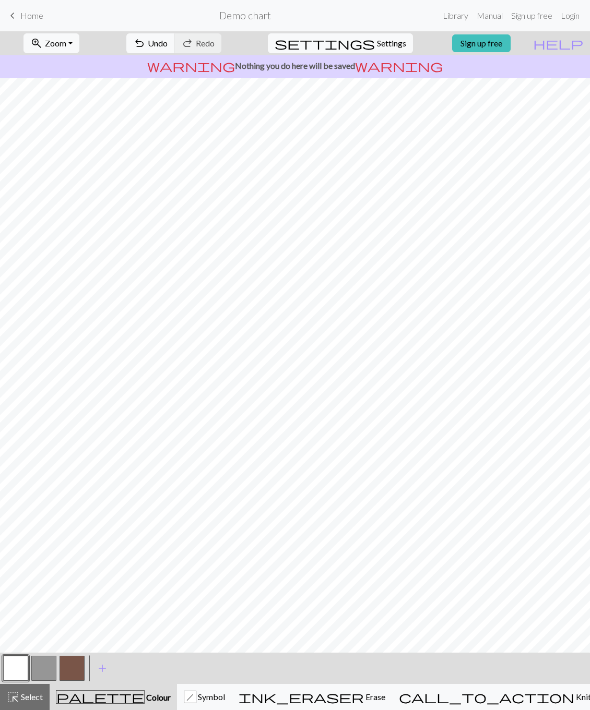
click at [75, 530] on button "button" at bounding box center [71, 668] width 25 height 25
click at [25, 530] on button "button" at bounding box center [15, 668] width 25 height 25
click at [59, 530] on div at bounding box center [72, 668] width 28 height 28
click at [67, 530] on button "button" at bounding box center [71, 668] width 25 height 25
click at [20, 530] on button "button" at bounding box center [15, 668] width 25 height 25
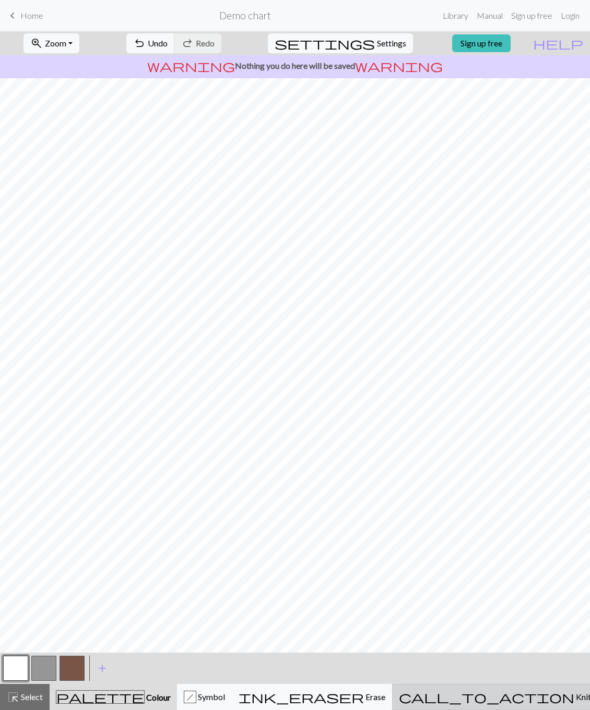
click at [506, 530] on div "call_to_action Knitting mode Knitting mode" at bounding box center [513, 697] width 228 height 13
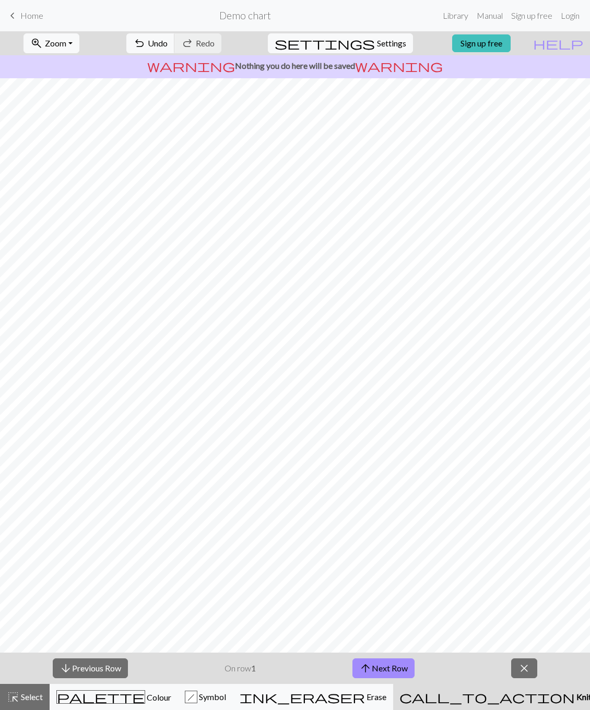
click at [506, 530] on div "call_to_action Knitting mode Knitting mode" at bounding box center [513, 697] width 228 height 13
click at [521, 530] on span "close" at bounding box center [524, 668] width 13 height 15
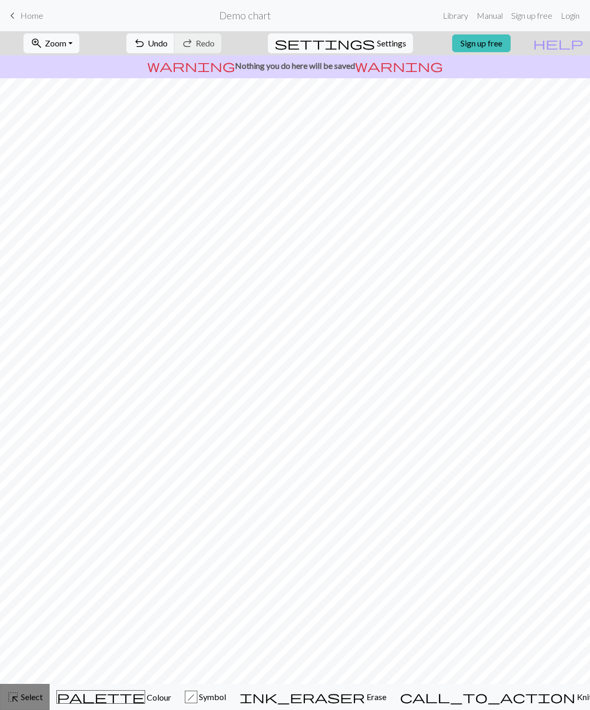
click at [34, 530] on span "Select" at bounding box center [30, 697] width 23 height 10
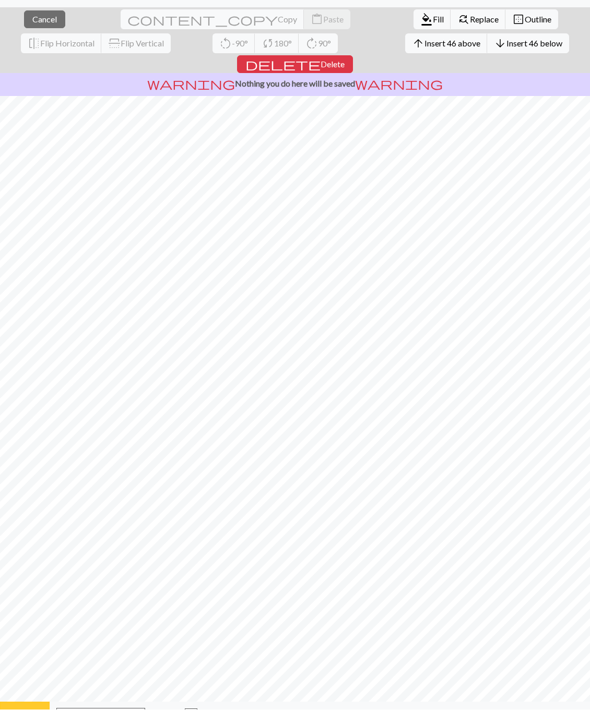
scroll to position [24, 0]
click at [99, 530] on span "palette" at bounding box center [101, 715] width 88 height 15
click at [6, 530] on button "button" at bounding box center [15, 717] width 25 height 25
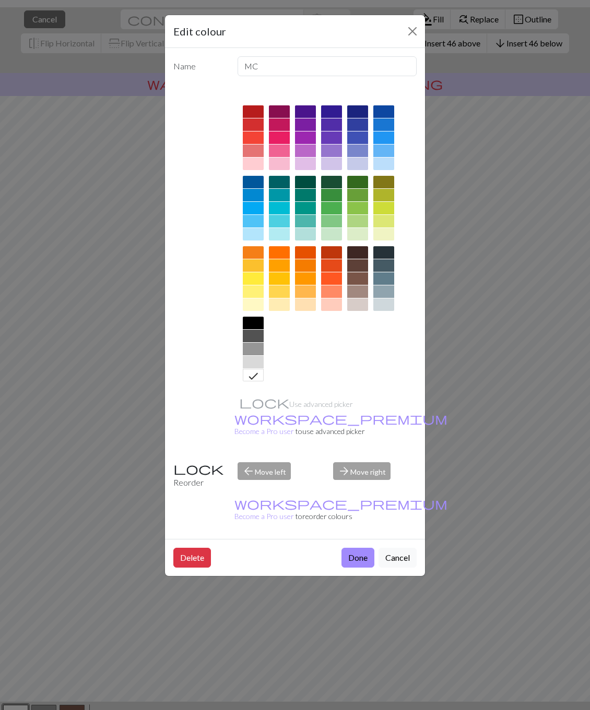
click at [17, 530] on div "Edit colour Name MC Use advanced picker workspace_premium Become a Pro user to …" at bounding box center [295, 355] width 590 height 710
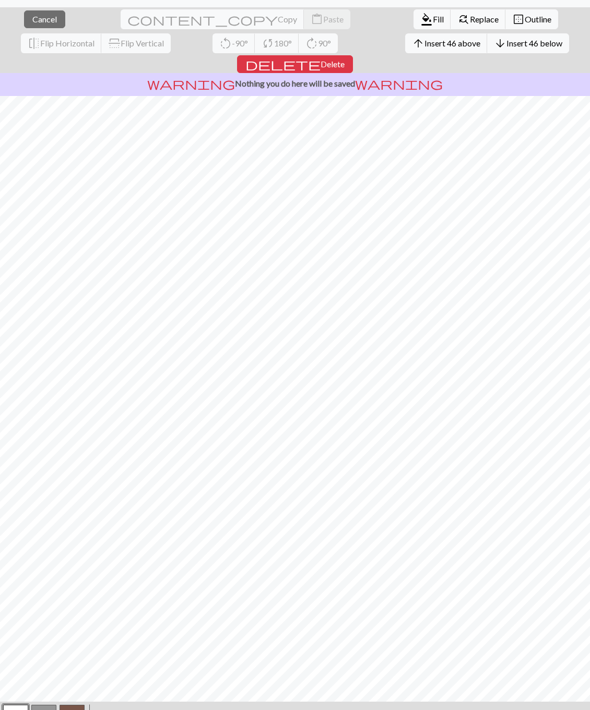
click at [21, 530] on button "button" at bounding box center [15, 717] width 25 height 25
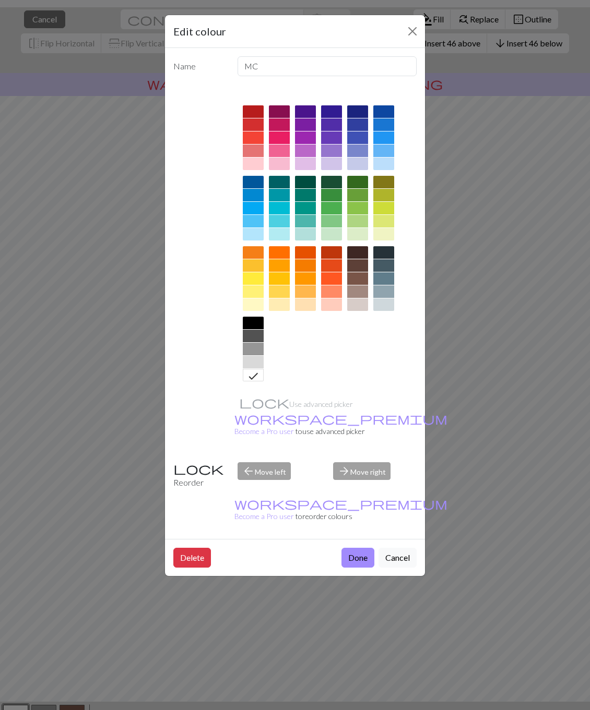
click at [21, 530] on div "Edit colour Name MC Use advanced picker workspace_premium Become a Pro user to …" at bounding box center [295, 355] width 590 height 710
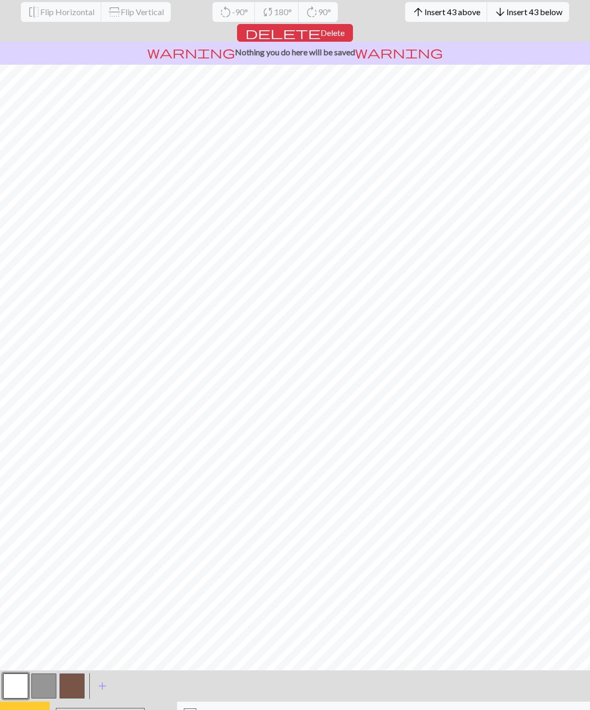
click at [29, 530] on button "highlight_alt Select Select" at bounding box center [25, 715] width 50 height 26
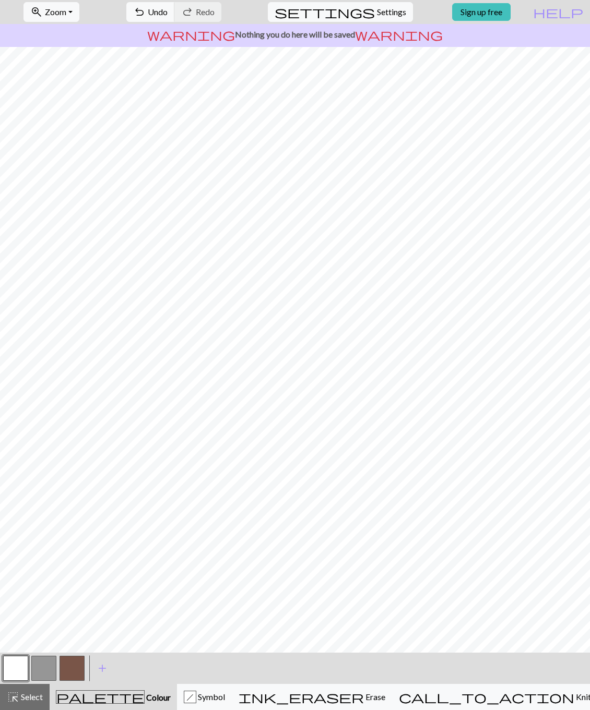
click at [15, 530] on button "button" at bounding box center [15, 668] width 25 height 25
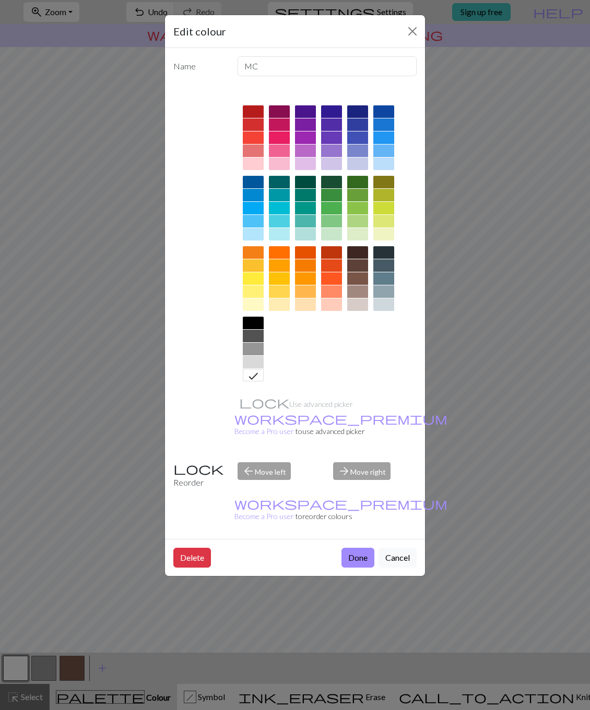
click at [67, 530] on div "Edit colour Name MC Use advanced picker workspace_premium Become a Pro user to …" at bounding box center [295, 355] width 590 height 710
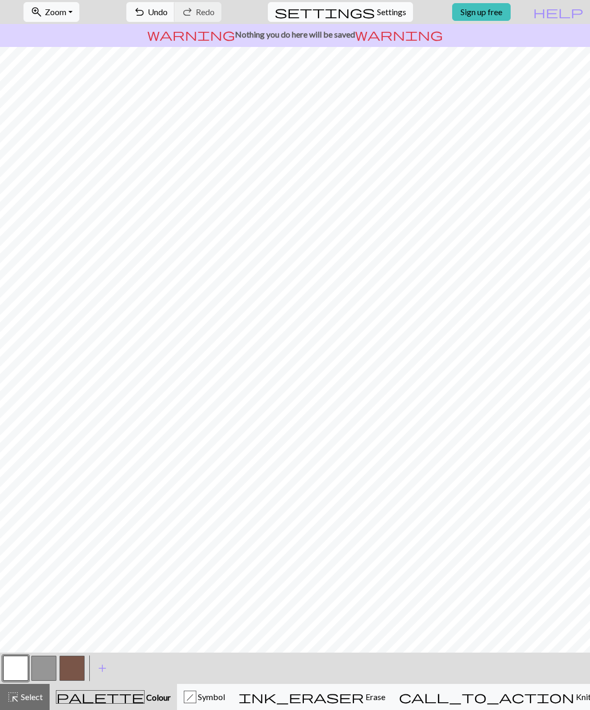
click at [377, 17] on span "Settings" at bounding box center [391, 12] width 29 height 13
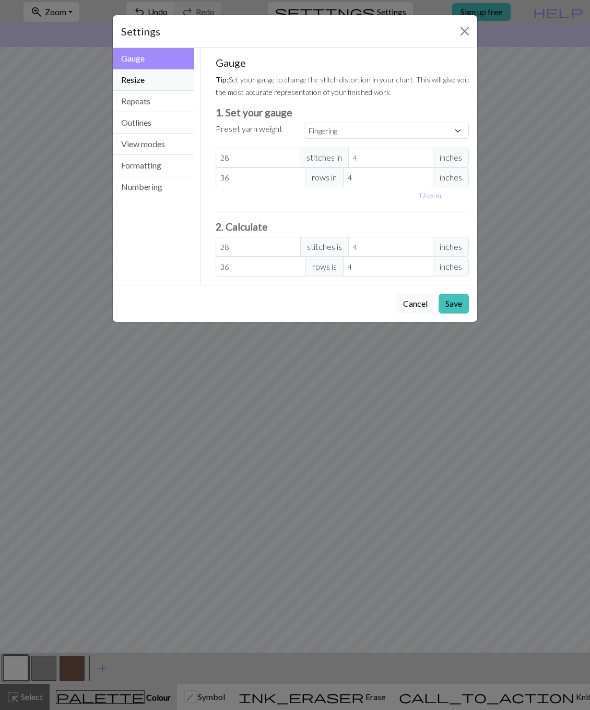
click at [170, 82] on button "Resize" at bounding box center [153, 79] width 81 height 21
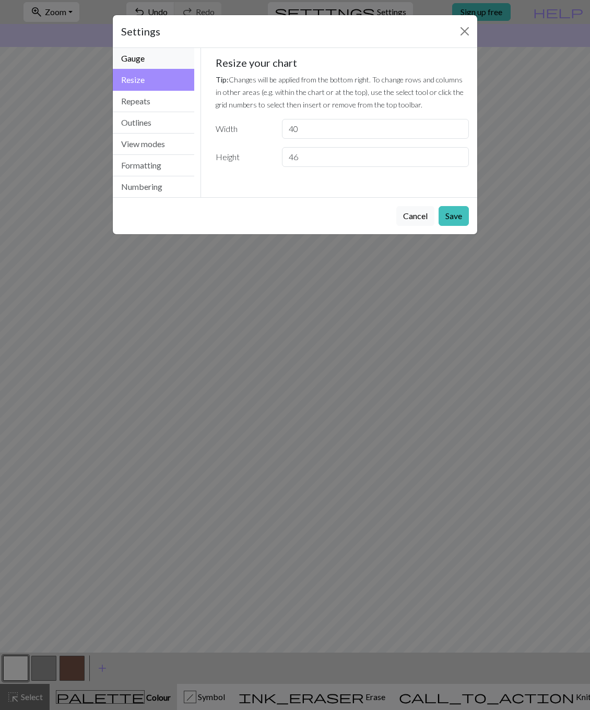
click at [166, 67] on button "Gauge" at bounding box center [153, 58] width 81 height 21
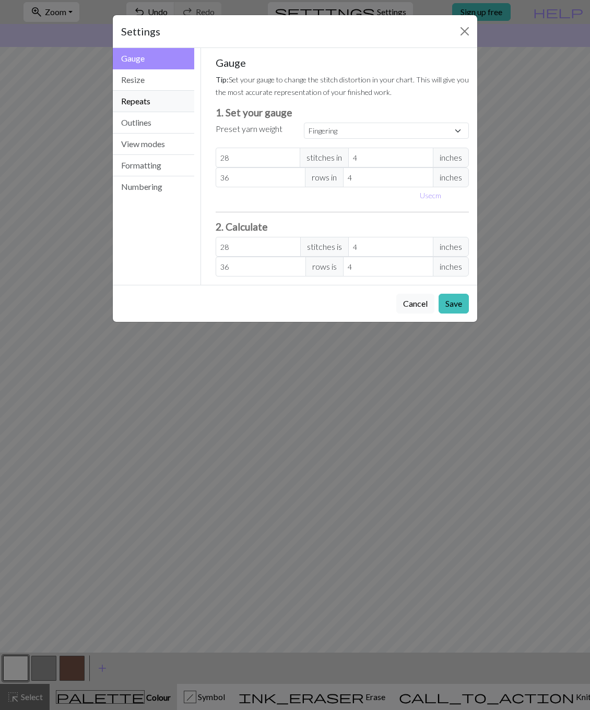
click at [163, 101] on button "Repeats" at bounding box center [153, 101] width 81 height 21
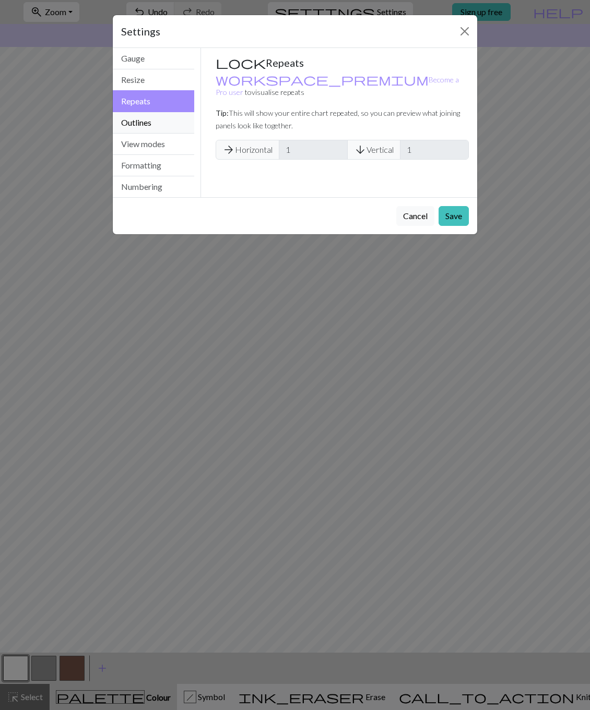
click at [158, 121] on button "Outlines" at bounding box center [153, 122] width 81 height 21
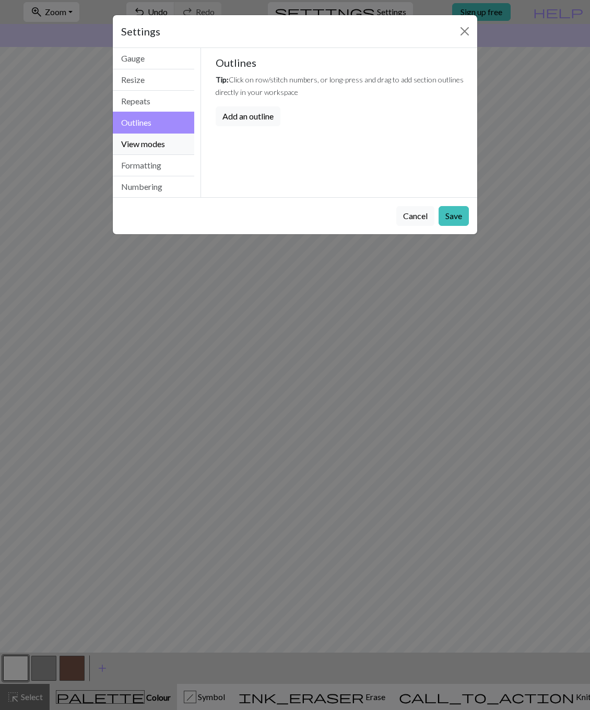
click at [158, 146] on button "View modes" at bounding box center [153, 144] width 81 height 21
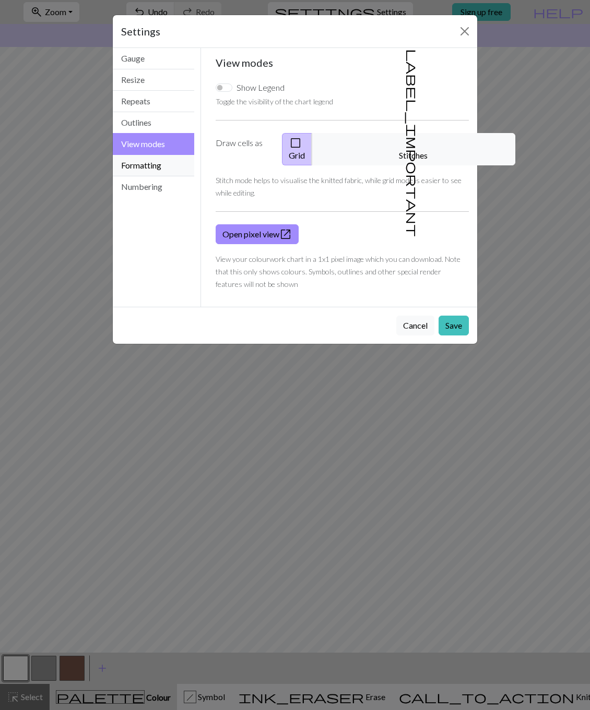
click at [158, 168] on button "Formatting" at bounding box center [153, 165] width 81 height 21
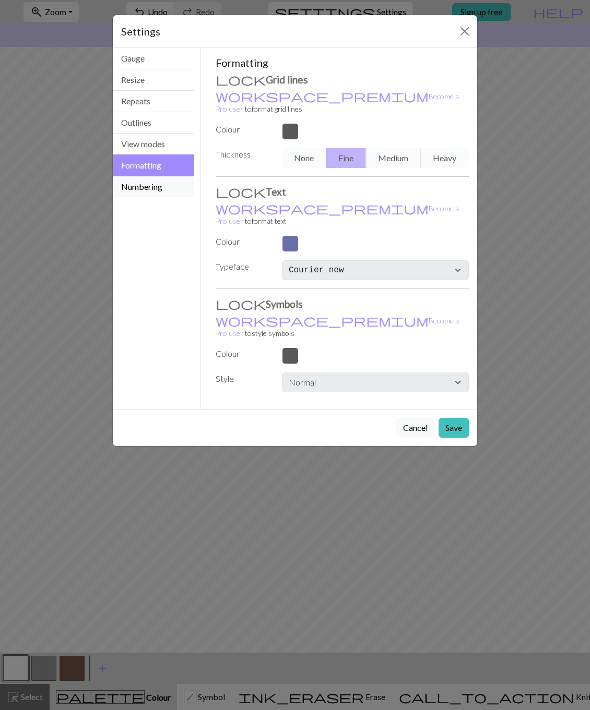
click at [152, 187] on button "Numbering" at bounding box center [153, 186] width 81 height 21
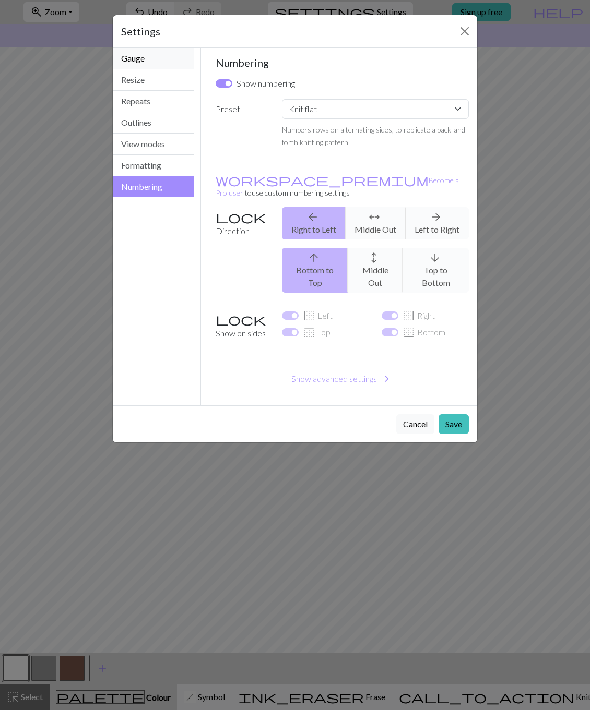
click at [151, 55] on button "Gauge" at bounding box center [153, 58] width 81 height 21
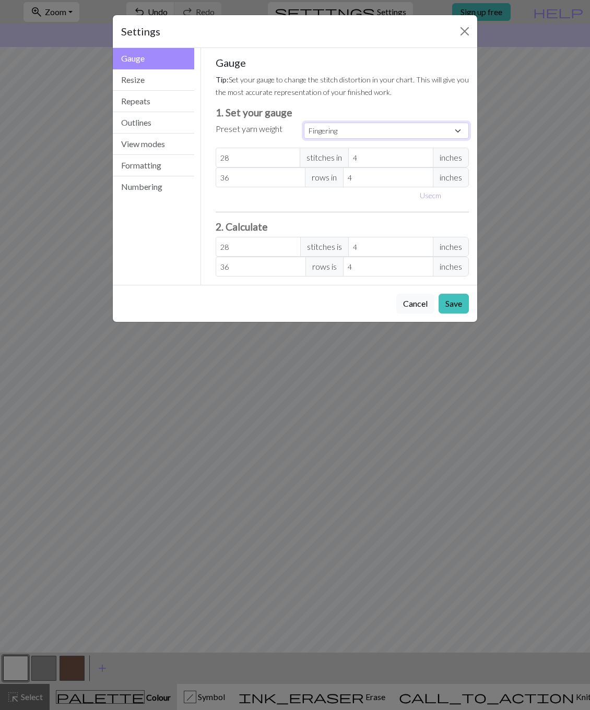
select select "sport"
type input "24"
type input "34"
type input "24"
type input "34"
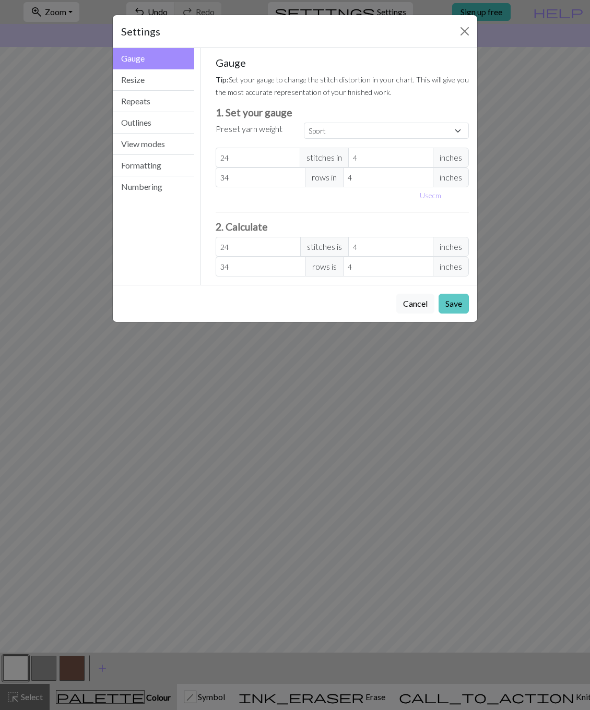
click at [450, 305] on button "Save" at bounding box center [453, 304] width 30 height 20
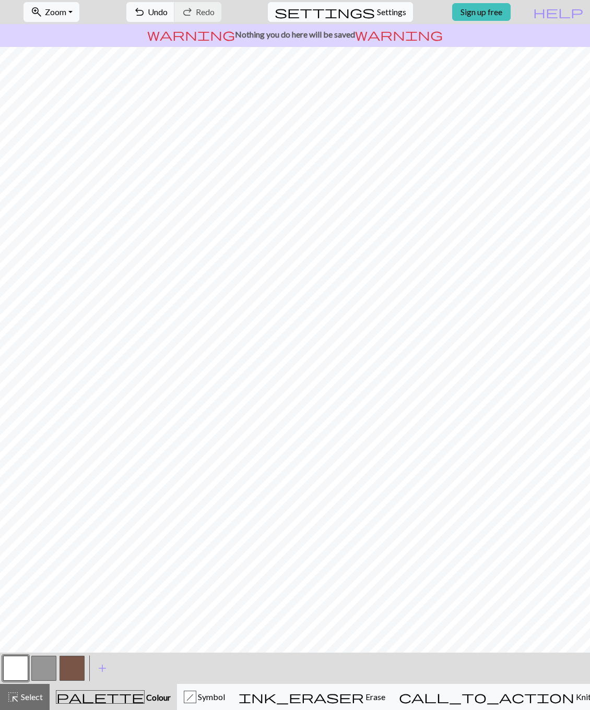
click at [356, 21] on button "settings Settings" at bounding box center [340, 12] width 145 height 20
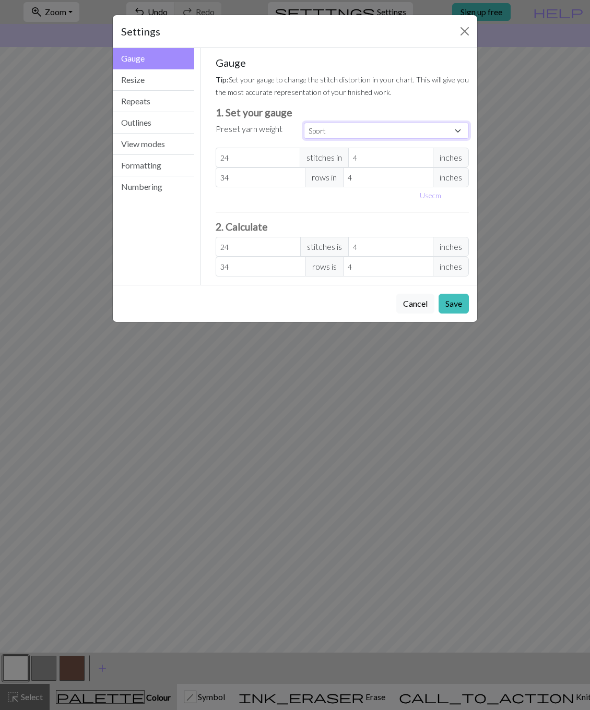
select select "lightfingering"
type input "32"
type input "38"
type input "32"
type input "38"
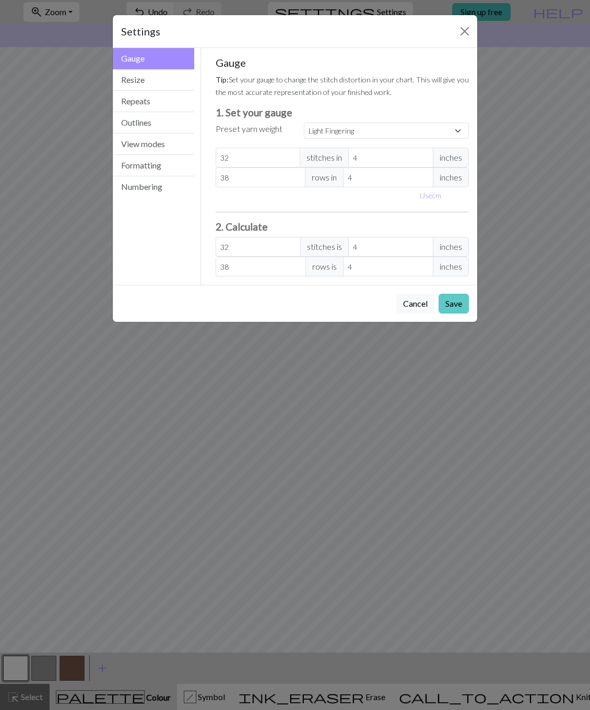
click at [446, 303] on button "Save" at bounding box center [453, 304] width 30 height 20
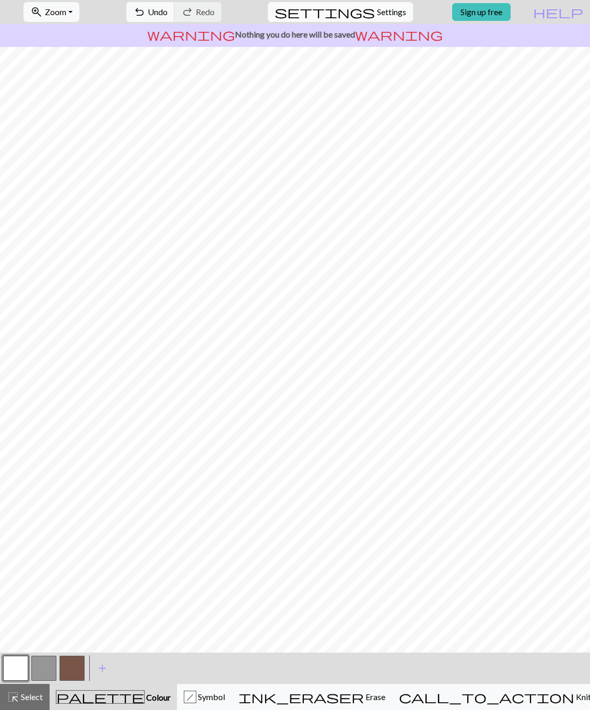
click at [377, 17] on span "Settings" at bounding box center [391, 12] width 29 height 13
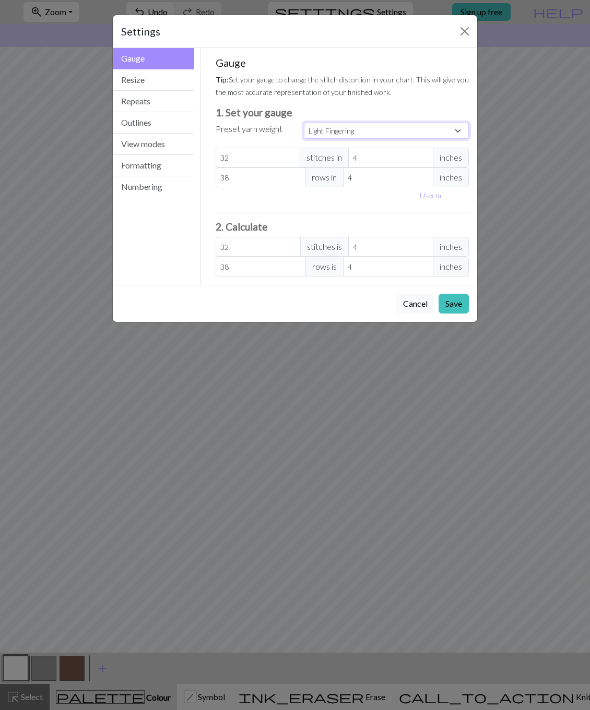
select select "lace"
type input "40"
click at [452, 306] on button "Save" at bounding box center [453, 304] width 30 height 20
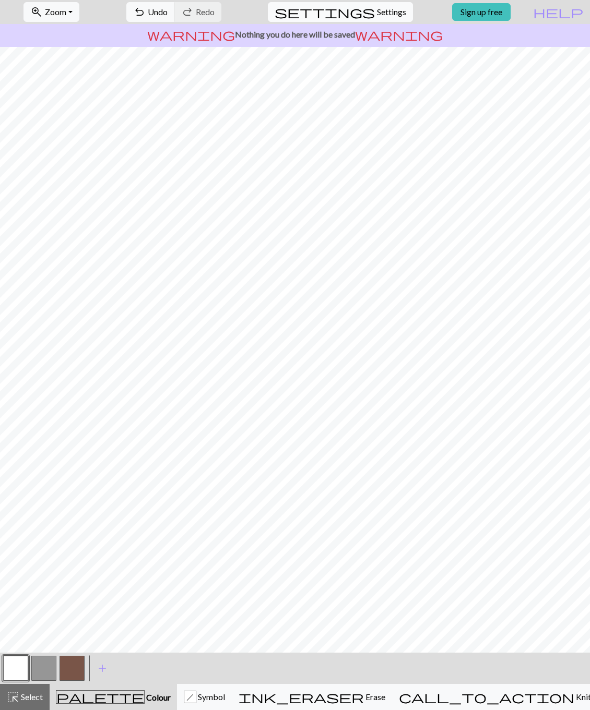
click at [377, 15] on span "Settings" at bounding box center [391, 12] width 29 height 13
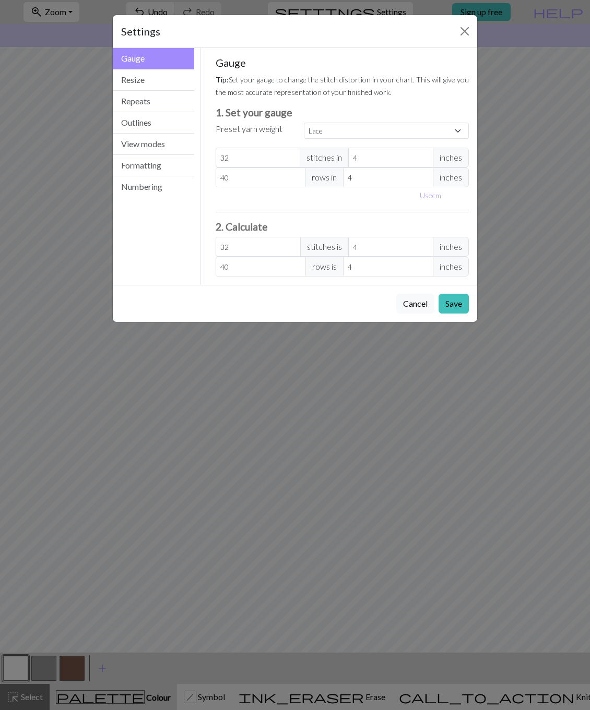
click at [371, 15] on div "Settings" at bounding box center [295, 31] width 364 height 33
select select "square"
type input "32"
click at [459, 310] on button "Save" at bounding box center [453, 304] width 30 height 20
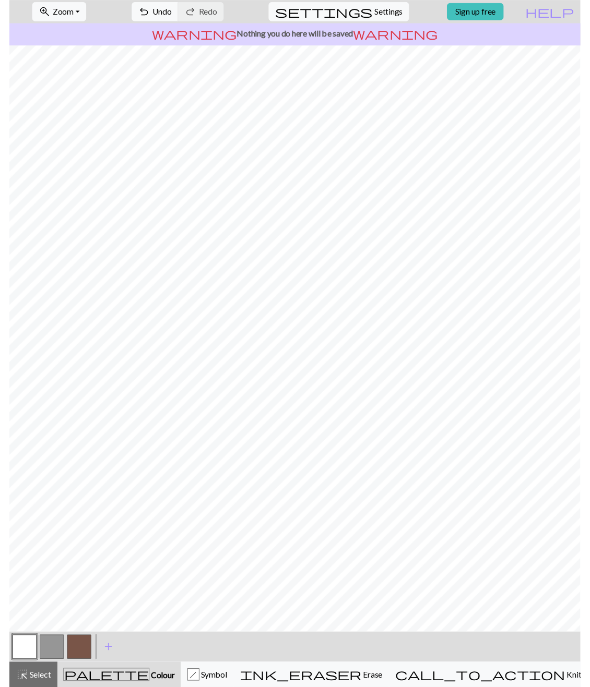
scroll to position [0, 0]
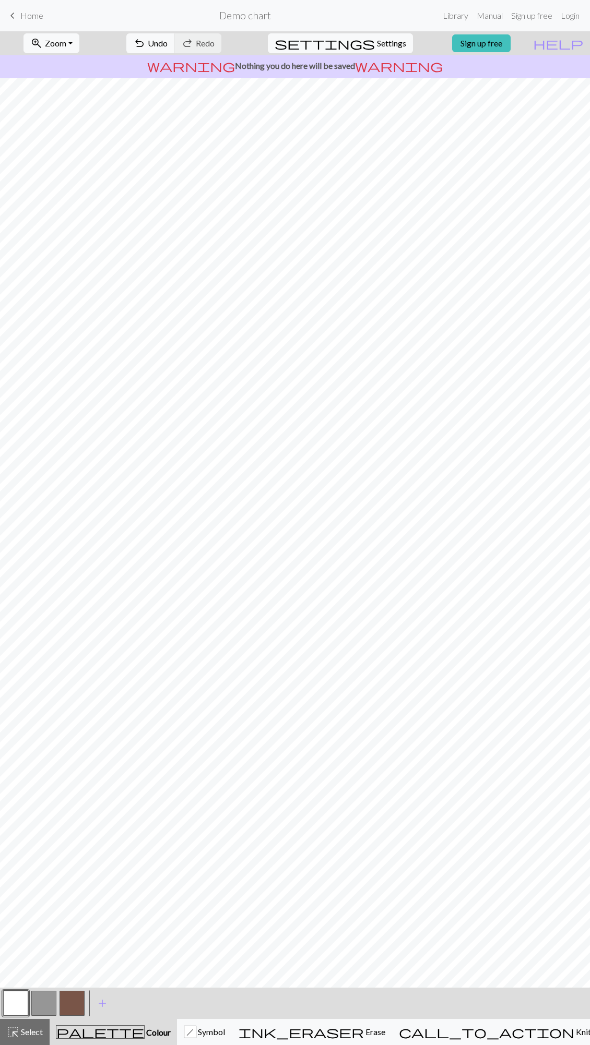
click at [168, 45] on span "Undo" at bounding box center [158, 43] width 20 height 10
click at [146, 45] on span "undo" at bounding box center [139, 43] width 13 height 15
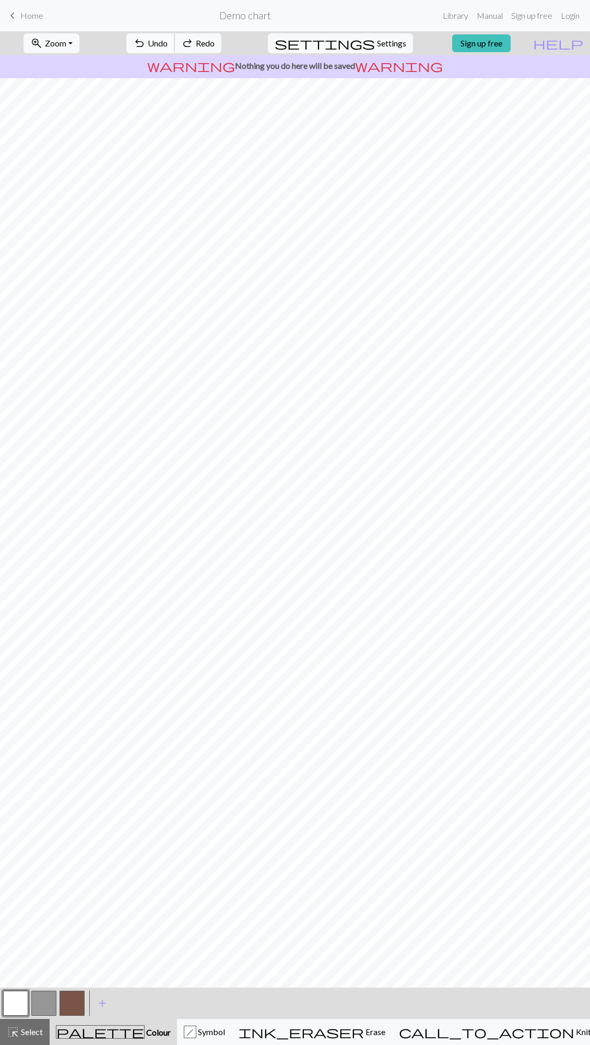
click at [146, 45] on span "undo" at bounding box center [139, 43] width 13 height 15
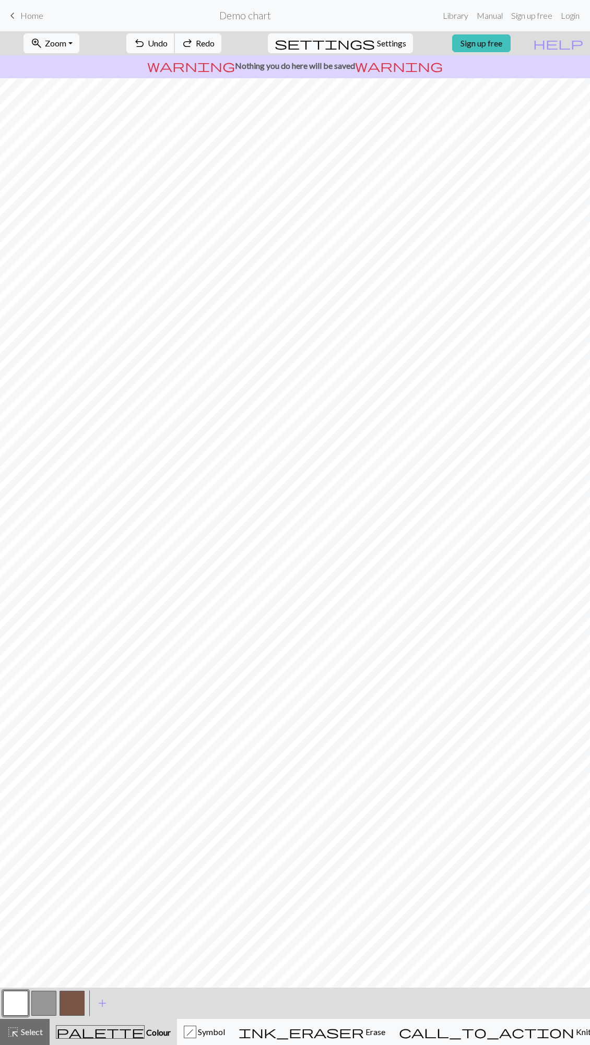
click at [146, 45] on span "undo" at bounding box center [139, 43] width 13 height 15
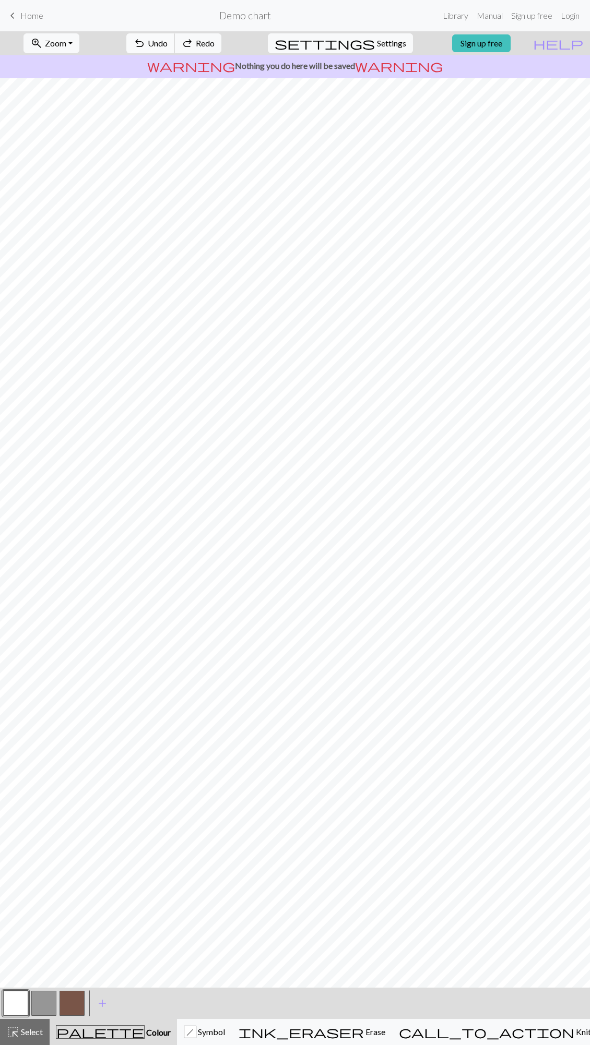
click at [146, 45] on span "undo" at bounding box center [139, 43] width 13 height 15
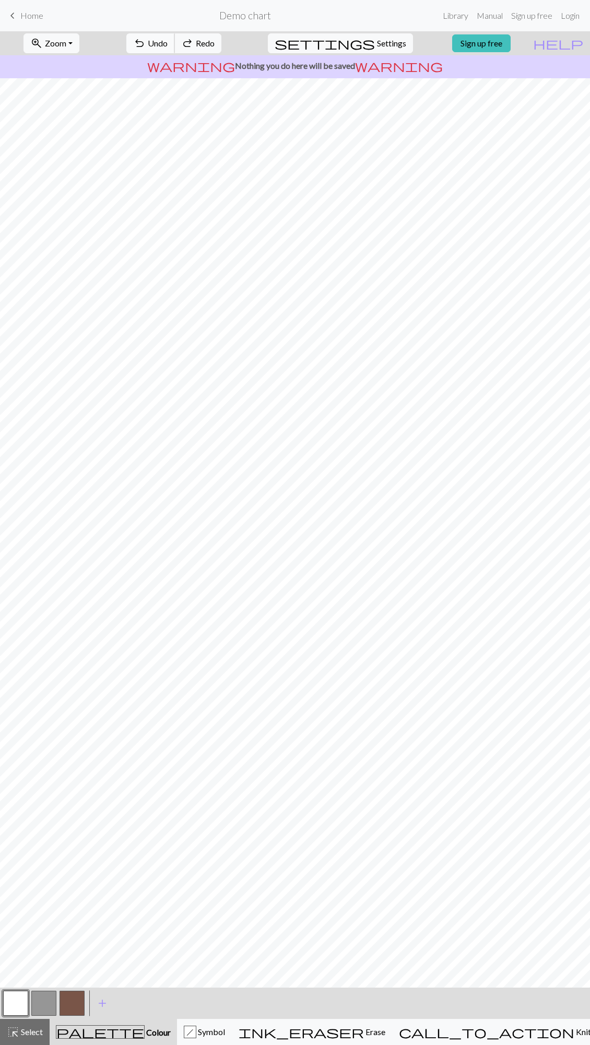
click at [146, 45] on span "undo" at bounding box center [139, 43] width 13 height 15
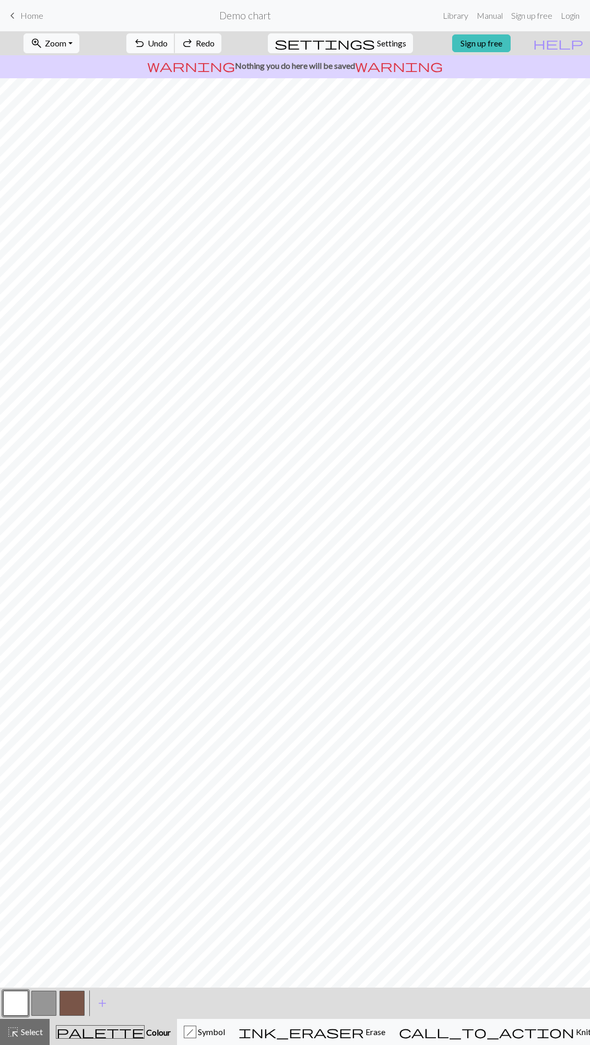
click at [146, 45] on span "undo" at bounding box center [139, 43] width 13 height 15
click at [214, 40] on span "Redo" at bounding box center [205, 43] width 19 height 10
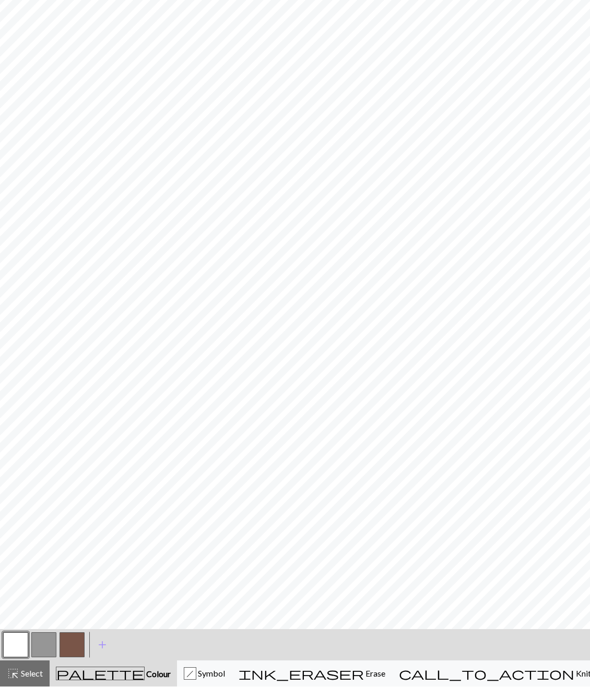
scroll to position [358, 0]
click at [81, 530] on div at bounding box center [72, 645] width 28 height 28
click at [81, 530] on button "button" at bounding box center [71, 645] width 25 height 25
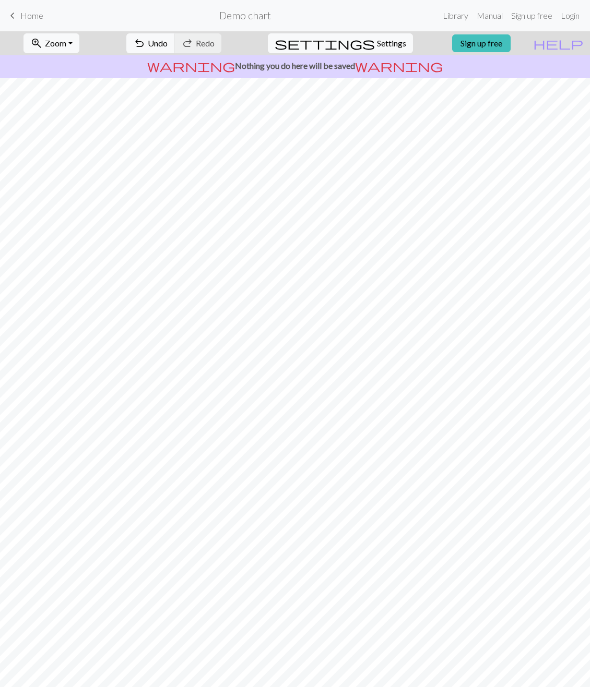
scroll to position [0, 0]
click at [361, 44] on span "settings" at bounding box center [324, 43] width 100 height 15
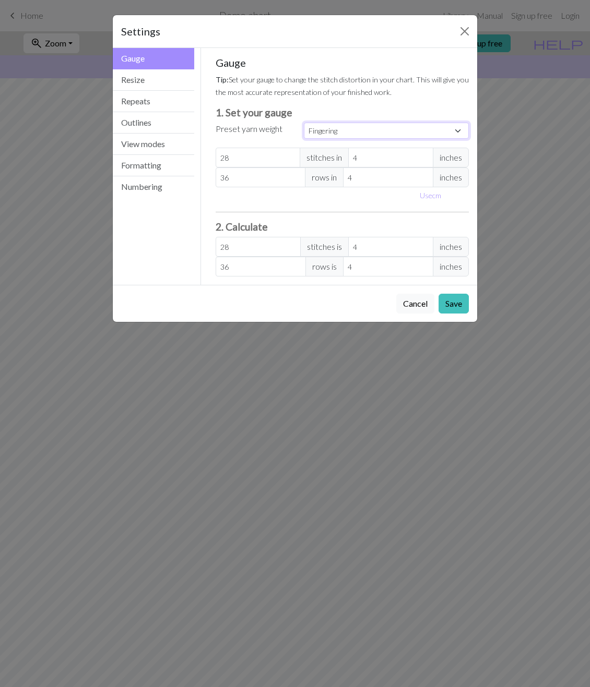
select select "lightfingering"
type input "32"
type input "38"
type input "32"
type input "38"
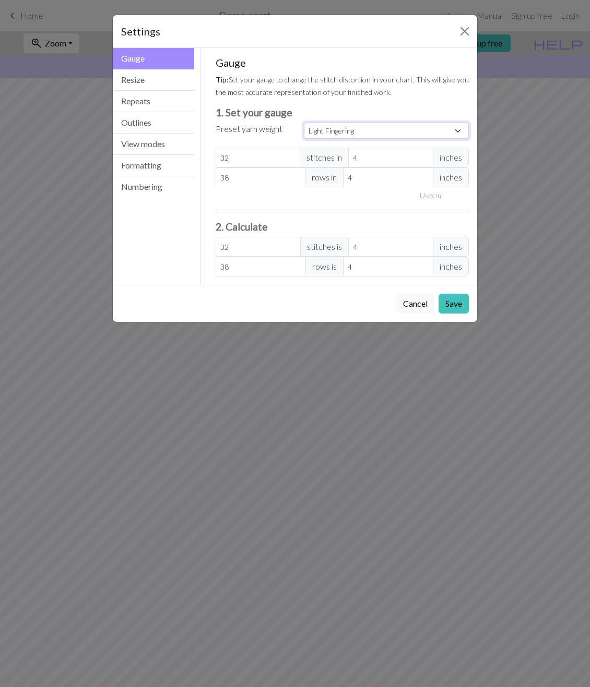
select select "square"
type input "32"
click at [452, 302] on button "Save" at bounding box center [453, 304] width 30 height 20
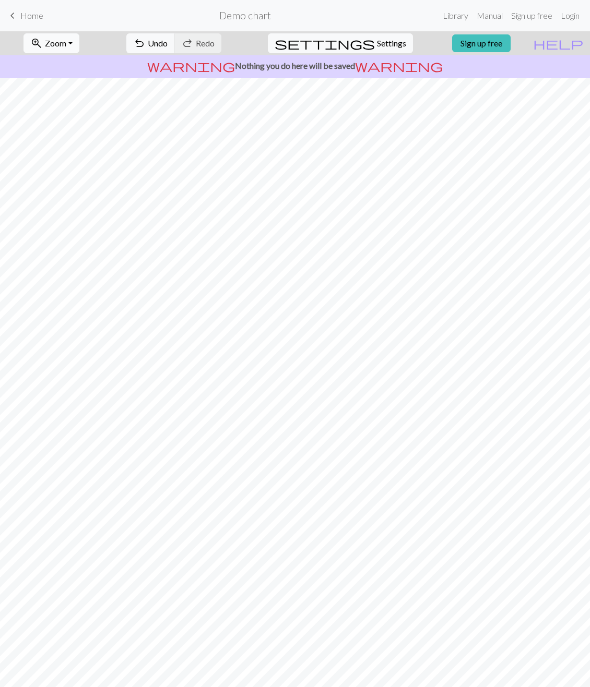
click at [79, 43] on button "zoom_in Zoom Zoom" at bounding box center [51, 43] width 56 height 20
click at [106, 156] on button "150%" at bounding box center [65, 158] width 82 height 17
click at [79, 33] on button "zoom_in Zoom Zoom" at bounding box center [51, 43] width 56 height 20
click at [75, 123] on button "50%" at bounding box center [65, 125] width 82 height 17
click at [70, 35] on button "zoom_in Zoom Zoom" at bounding box center [51, 43] width 56 height 20
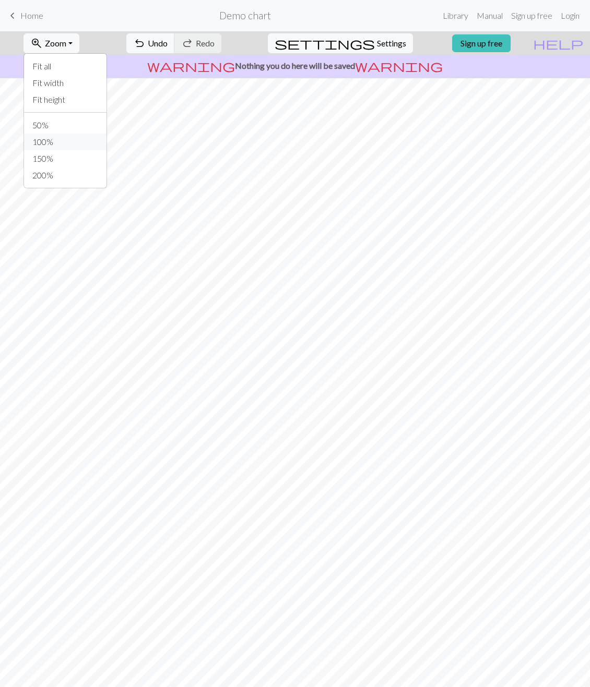
click at [67, 143] on button "100%" at bounding box center [65, 142] width 82 height 17
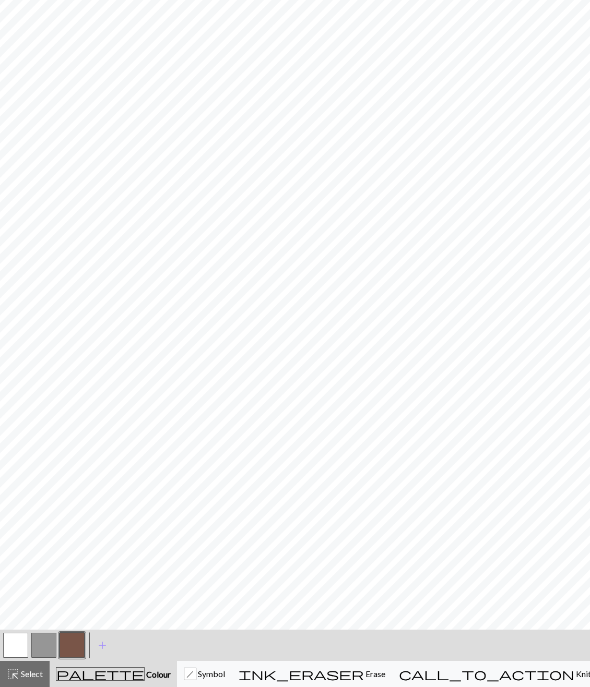
scroll to position [358, 0]
click at [17, 530] on button "button" at bounding box center [15, 645] width 25 height 25
click at [70, 530] on button "button" at bounding box center [71, 645] width 25 height 25
click at [26, 530] on button "button" at bounding box center [15, 645] width 25 height 25
click at [72, 530] on button "button" at bounding box center [71, 645] width 25 height 25
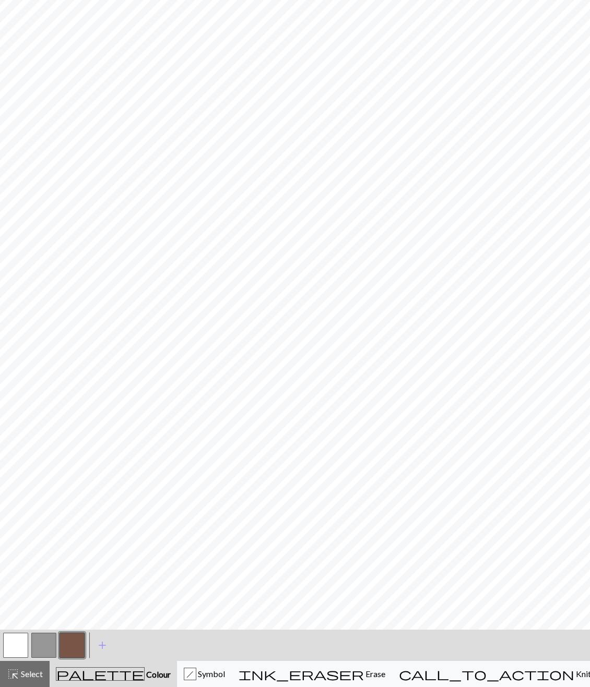
click at [19, 530] on button "button" at bounding box center [15, 645] width 25 height 25
click at [68, 530] on button "button" at bounding box center [71, 645] width 25 height 25
click at [25, 530] on button "button" at bounding box center [15, 645] width 25 height 25
click at [70, 530] on button "button" at bounding box center [71, 645] width 25 height 25
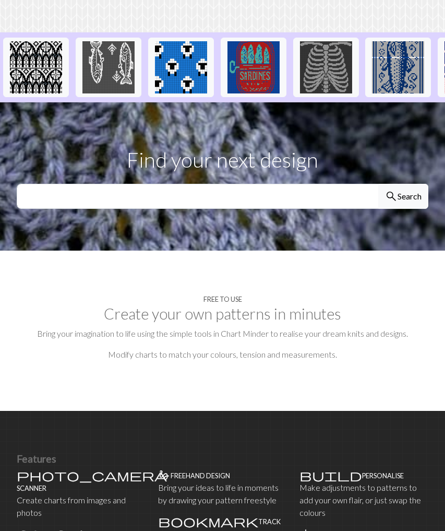
scroll to position [259, 0]
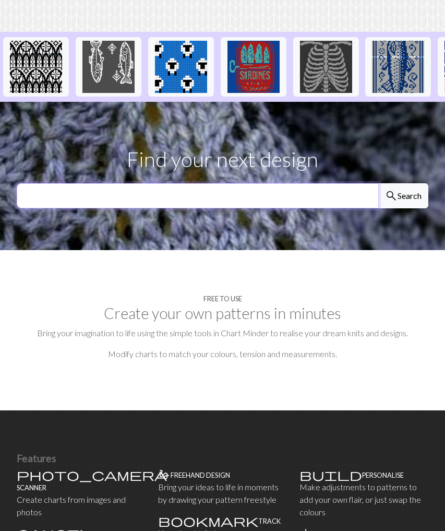
click at [113, 183] on input "text" at bounding box center [198, 195] width 362 height 25
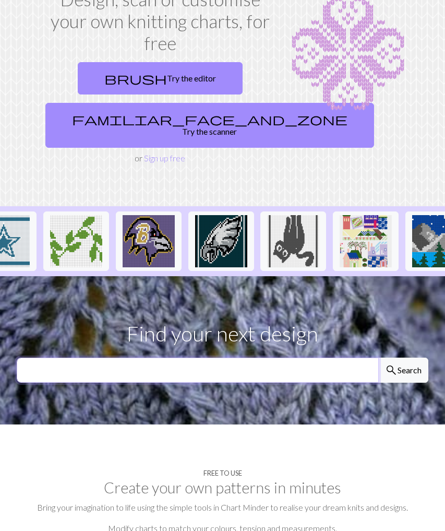
scroll to position [0, 0]
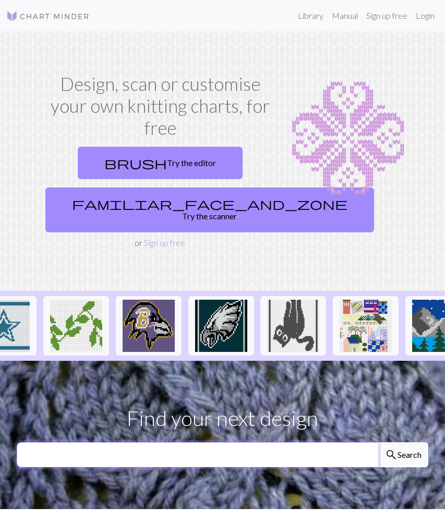
click at [101, 442] on input "text" at bounding box center [198, 454] width 362 height 25
type input "flower"
click at [403, 442] on button "search Search" at bounding box center [403, 454] width 50 height 25
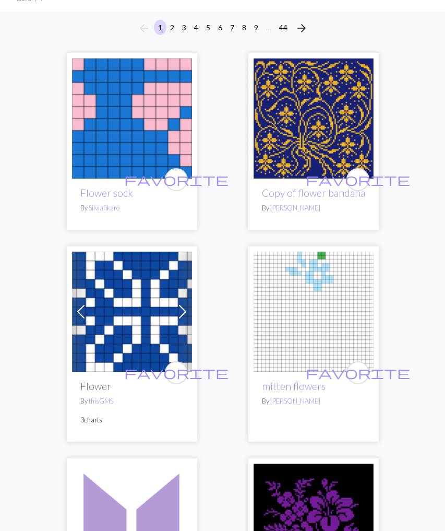
scroll to position [105, 0]
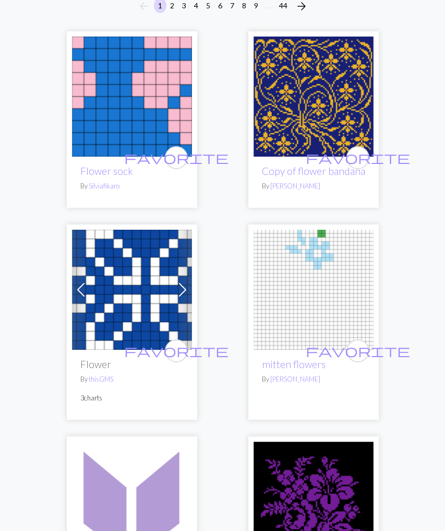
click at [181, 288] on span at bounding box center [182, 289] width 17 height 17
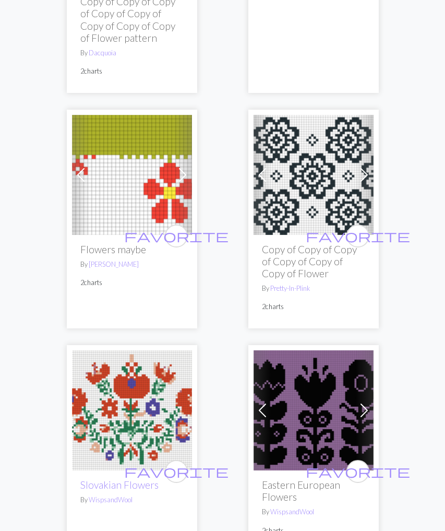
scroll to position [1146, 0]
